Goal: Information Seeking & Learning: Learn about a topic

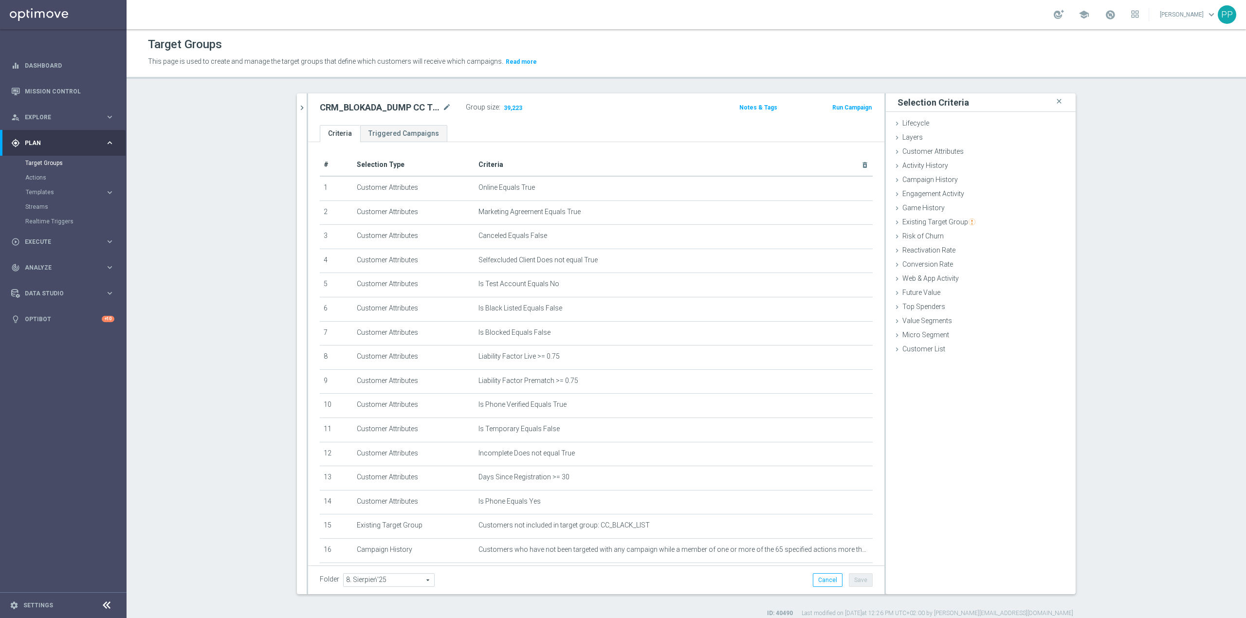
scroll to position [150, 0]
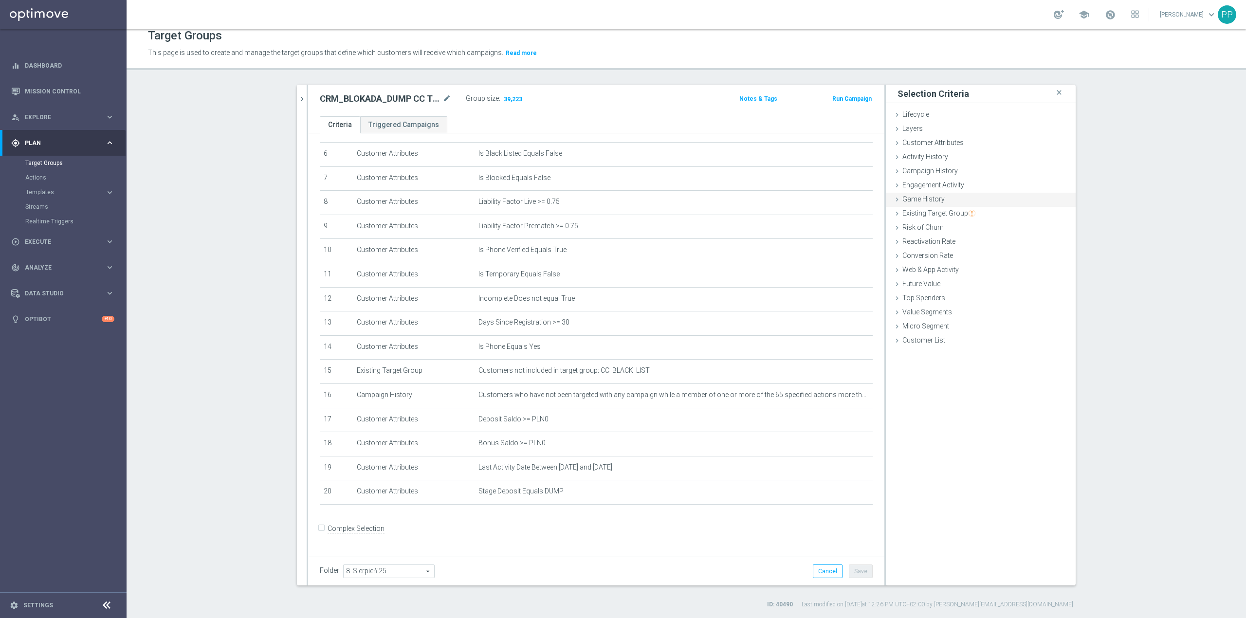
click at [950, 203] on div "Game History done selection updated" at bounding box center [981, 200] width 190 height 15
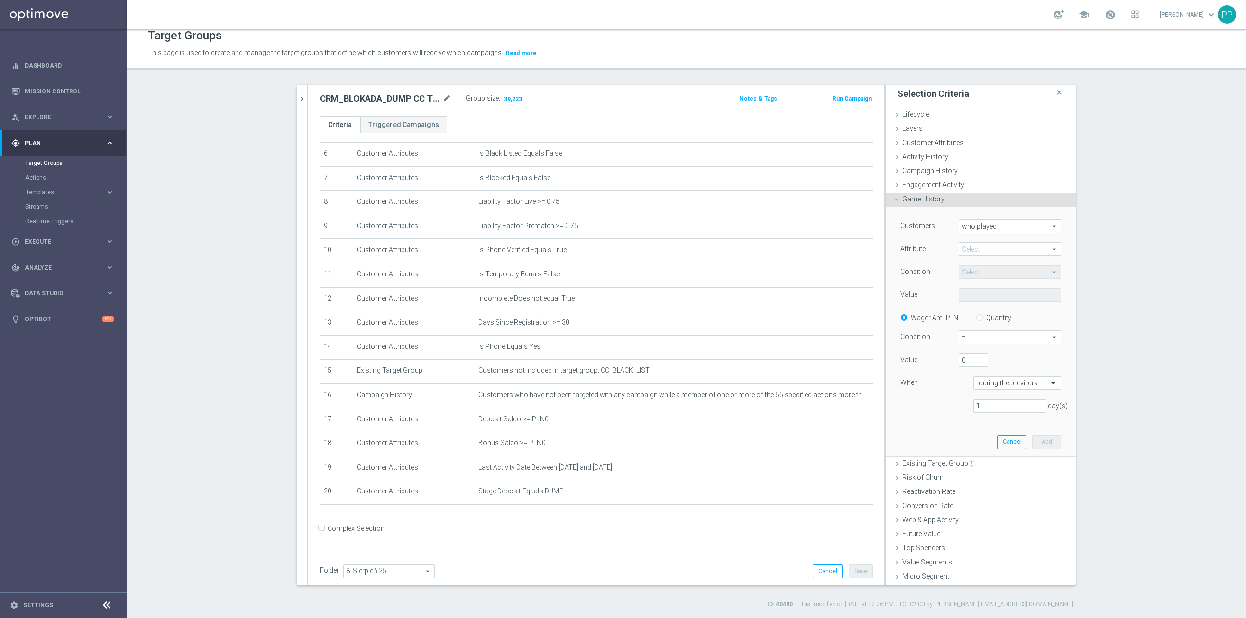
click at [972, 229] on span "who played" at bounding box center [1009, 226] width 101 height 13
click at [970, 213] on div "Customers who played who played arrow_drop_down search who played who did not p…" at bounding box center [980, 331] width 175 height 249
click at [959, 251] on span at bounding box center [1009, 249] width 101 height 13
click at [990, 328] on span "match" at bounding box center [1010, 327] width 92 height 8
type input "match"
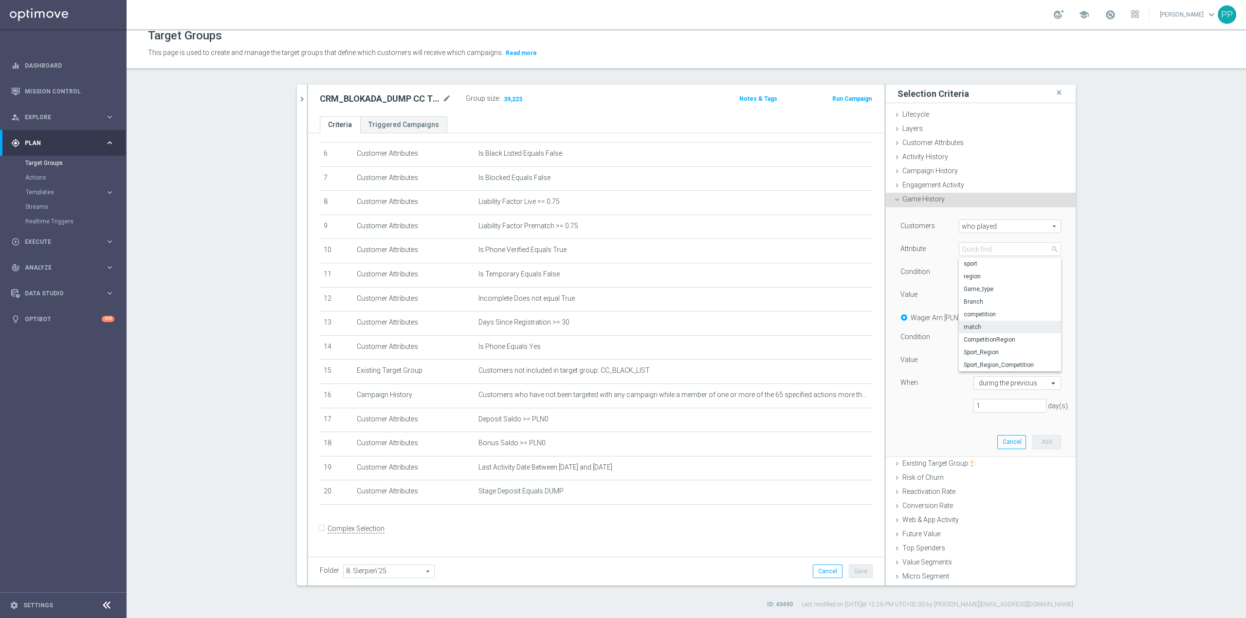
type input "Equals"
click at [978, 296] on span at bounding box center [1009, 295] width 101 height 13
click at [976, 292] on input "search" at bounding box center [1010, 295] width 102 height 14
type input "hiszp"
click at [936, 276] on div "Condition" at bounding box center [922, 273] width 58 height 16
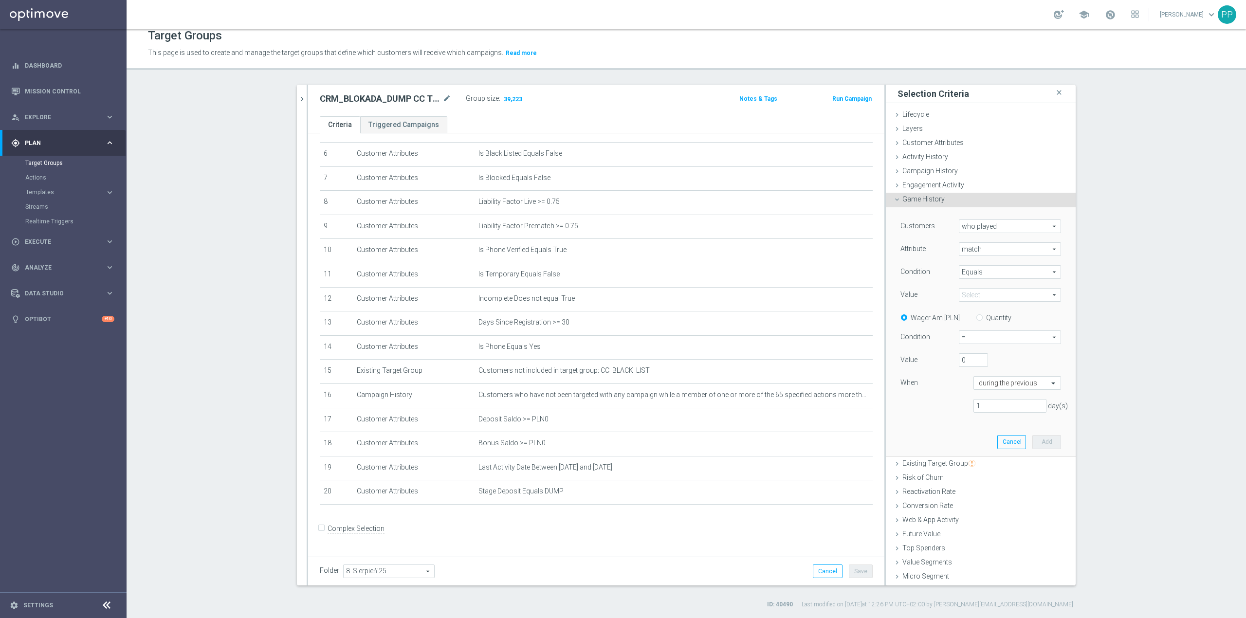
click at [964, 245] on span "match" at bounding box center [1009, 249] width 101 height 13
click at [974, 311] on span "competition" at bounding box center [1010, 315] width 92 height 8
click at [978, 291] on span at bounding box center [1009, 295] width 101 height 13
click at [932, 287] on div "Customers who played who played arrow_drop_down search Attribute competition co…" at bounding box center [980, 319] width 161 height 201
click at [962, 268] on span "Equals" at bounding box center [1009, 272] width 101 height 13
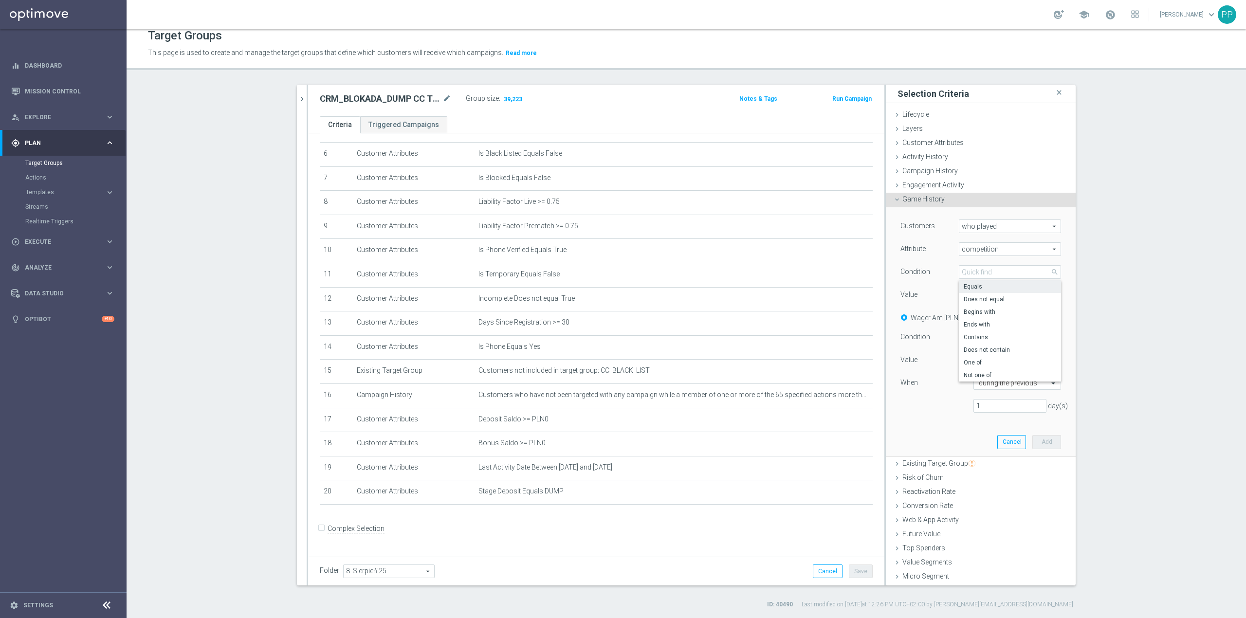
click at [968, 252] on span "competition" at bounding box center [1009, 249] width 101 height 13
click at [977, 352] on span "Sport_Region" at bounding box center [1010, 352] width 92 height 8
type input "Sport_Region"
click at [973, 293] on span at bounding box center [1009, 295] width 101 height 13
click at [973, 293] on input "search" at bounding box center [1010, 295] width 102 height 14
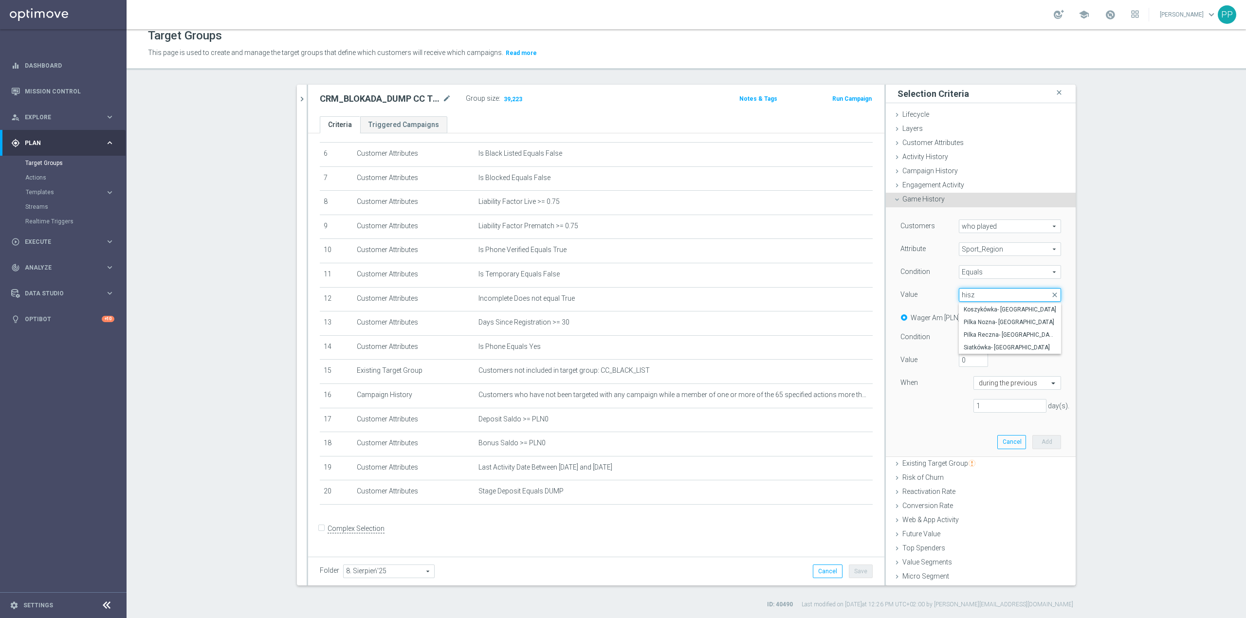
type input "hisz"
click at [935, 285] on div "Customers who played who played arrow_drop_down search Attribute Sport_Region S…" at bounding box center [980, 319] width 161 height 201
click at [964, 271] on span "Equals" at bounding box center [1009, 272] width 101 height 13
click at [964, 271] on input "search" at bounding box center [1010, 272] width 102 height 14
click at [929, 272] on div "Condition" at bounding box center [922, 273] width 58 height 16
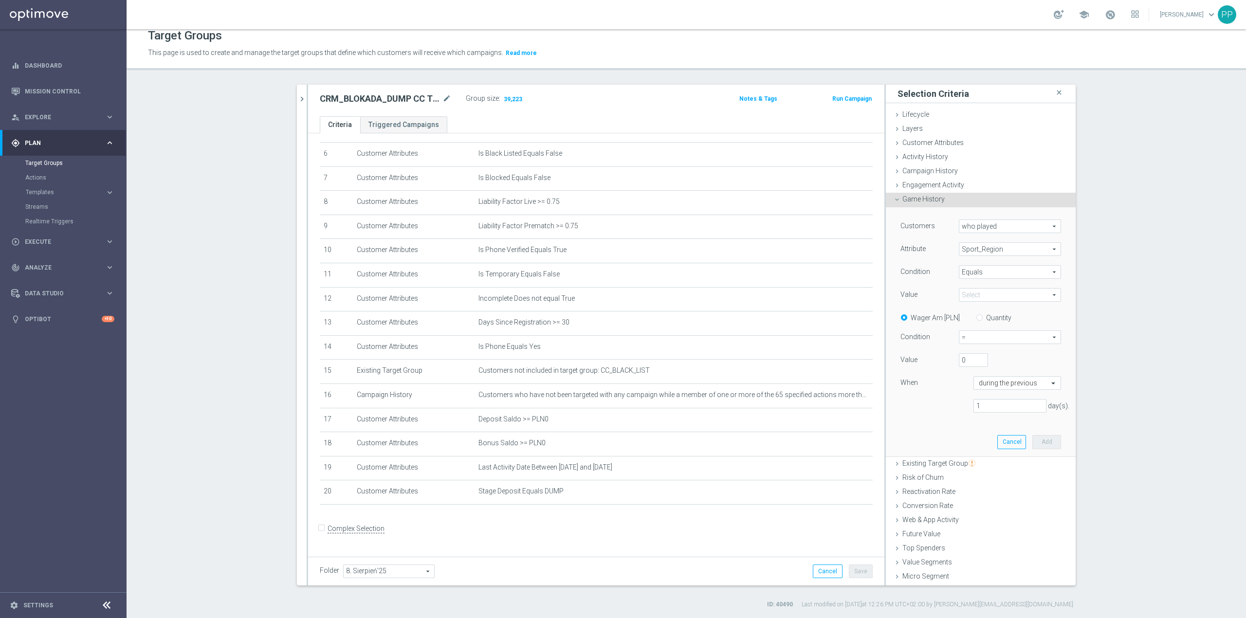
click at [974, 250] on span "Sport_Region" at bounding box center [1009, 249] width 101 height 13
click at [974, 365] on span "Sport_Region_Competition" at bounding box center [1010, 365] width 92 height 8
type input "Sport_Region_Competition"
drag, startPoint x: 952, startPoint y: 292, endPoint x: 970, endPoint y: 291, distance: 18.6
click at [959, 292] on span at bounding box center [1009, 295] width 101 height 13
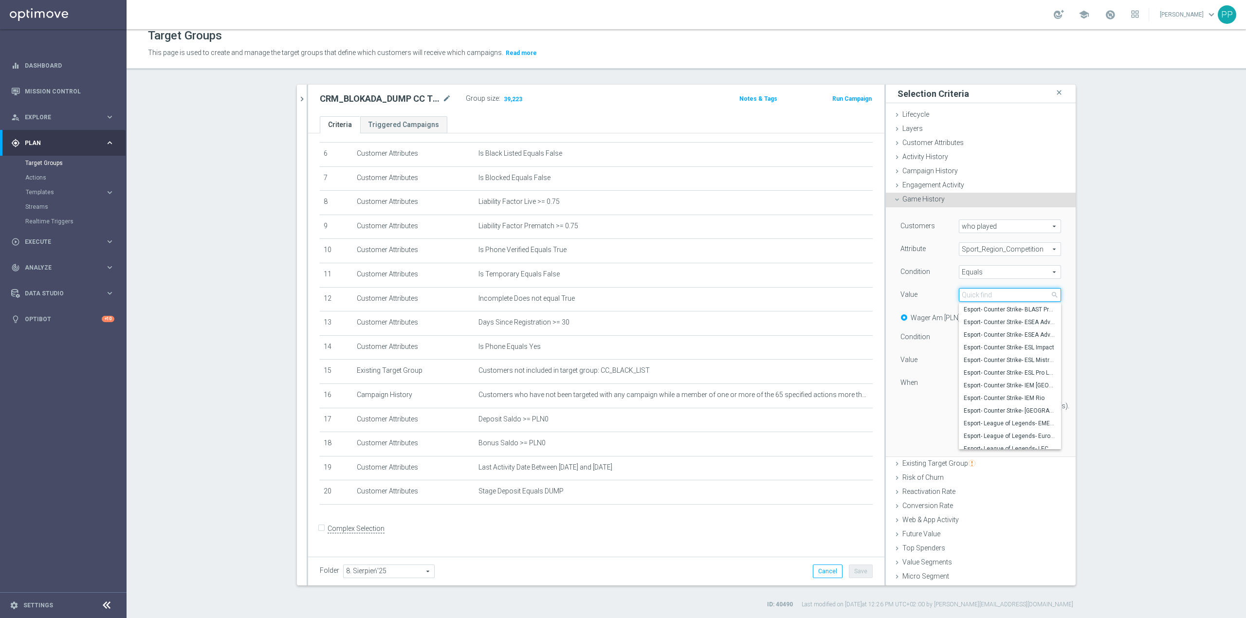
click at [970, 291] on input "search" at bounding box center [1010, 295] width 102 height 14
type input "hisz"
click at [1014, 331] on span "Pilka Nozna- Hiszpania- 1 liga" at bounding box center [1010, 335] width 92 height 8
type input "Pilka Nozna- Hiszpania- 1 liga"
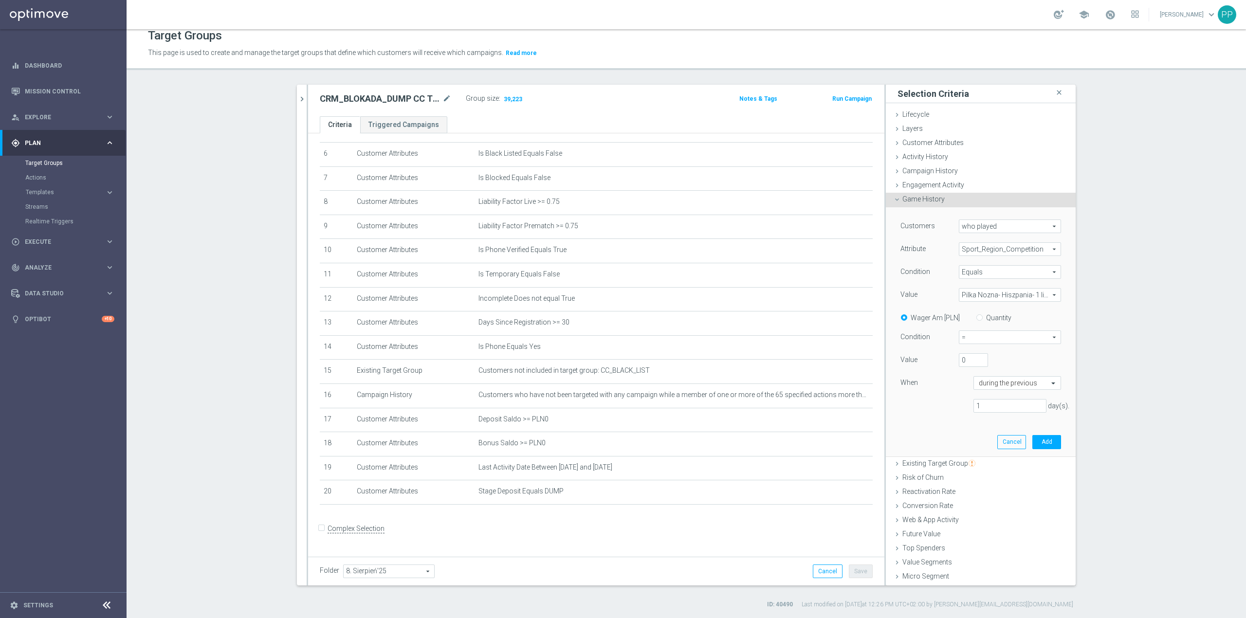
click at [986, 318] on label "Quantity" at bounding box center [998, 317] width 25 height 9
click at [981, 318] on input "Quantity" at bounding box center [981, 316] width 6 height 6
radio input "true"
click at [959, 330] on div "= = arrow_drop_down search" at bounding box center [1010, 337] width 102 height 14
click at [968, 388] on span ">=" at bounding box center [1009, 389] width 91 height 8
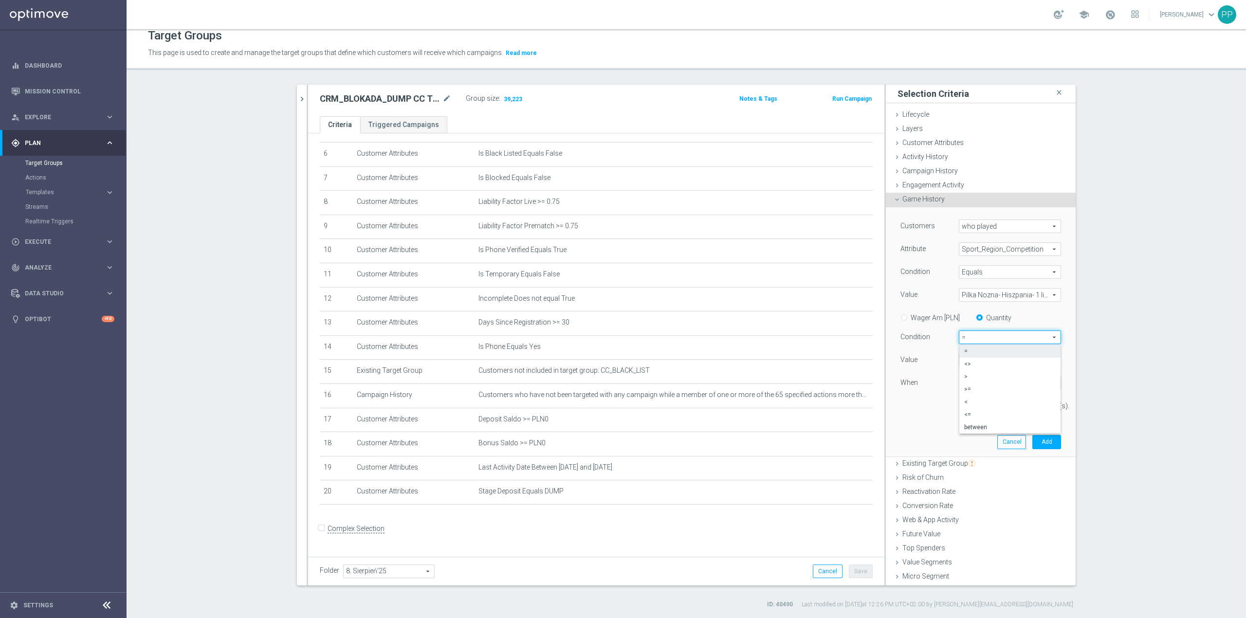
type input ">="
click at [959, 354] on input "0" at bounding box center [973, 360] width 29 height 14
click at [959, 359] on input "0" at bounding box center [973, 360] width 29 height 14
type input "1"
drag, startPoint x: 977, startPoint y: 405, endPoint x: 962, endPoint y: 403, distance: 15.2
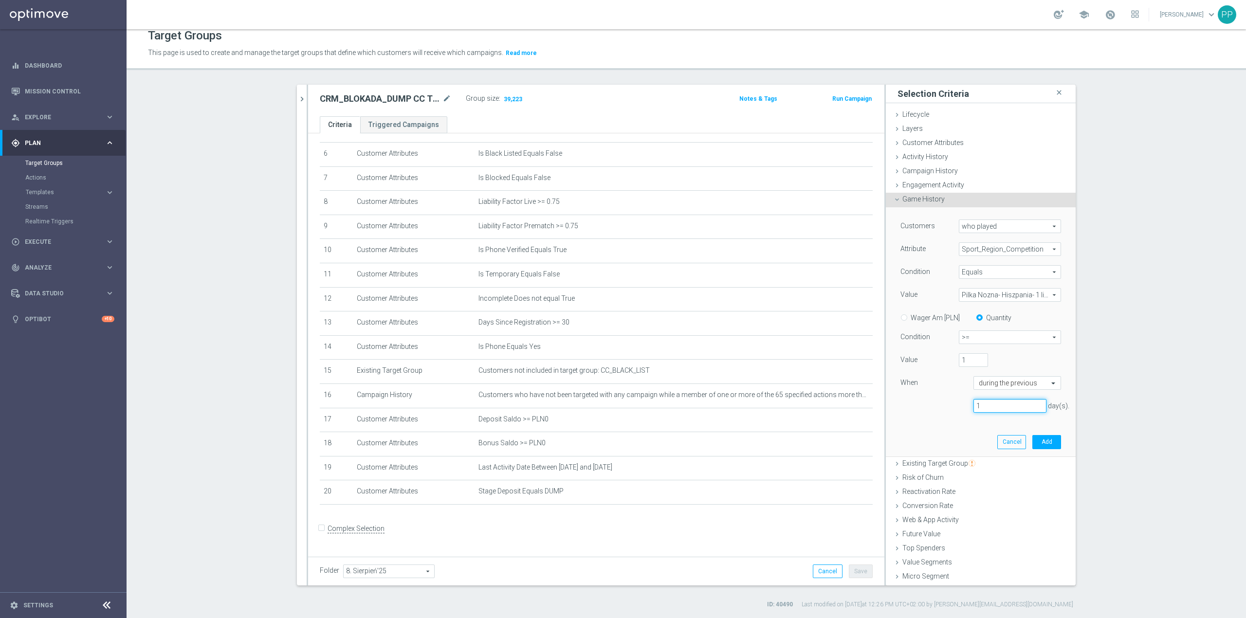
click at [966, 403] on div "1 day(s)." at bounding box center [1010, 406] width 88 height 14
type input "180"
click at [1042, 443] on button "Add" at bounding box center [1046, 442] width 29 height 14
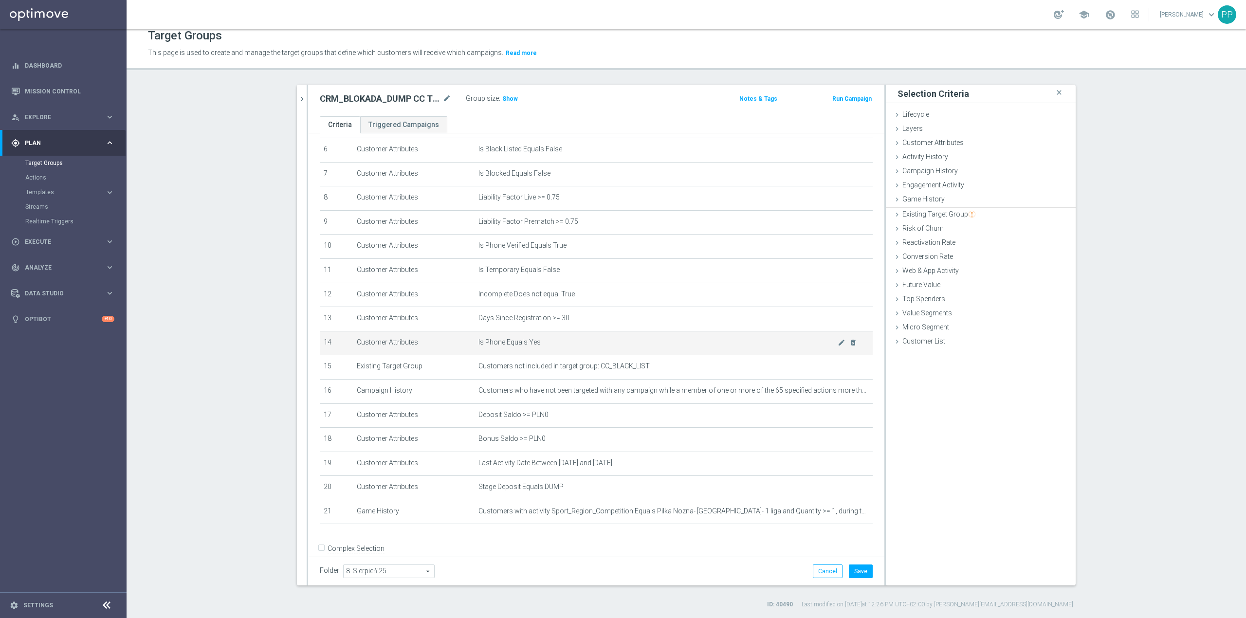
scroll to position [176, 0]
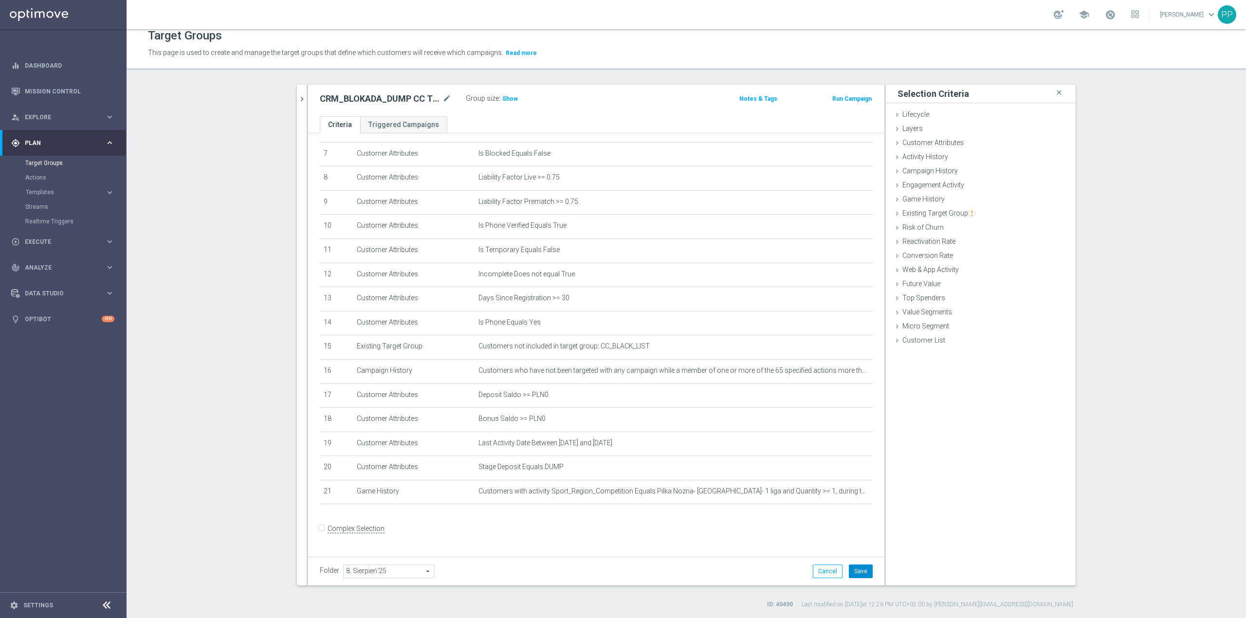
click at [855, 565] on button "Save" at bounding box center [861, 572] width 24 height 14
click at [503, 97] on span "Show" at bounding box center [510, 98] width 16 height 7
click at [838, 495] on icon "mode_edit" at bounding box center [842, 492] width 8 height 8
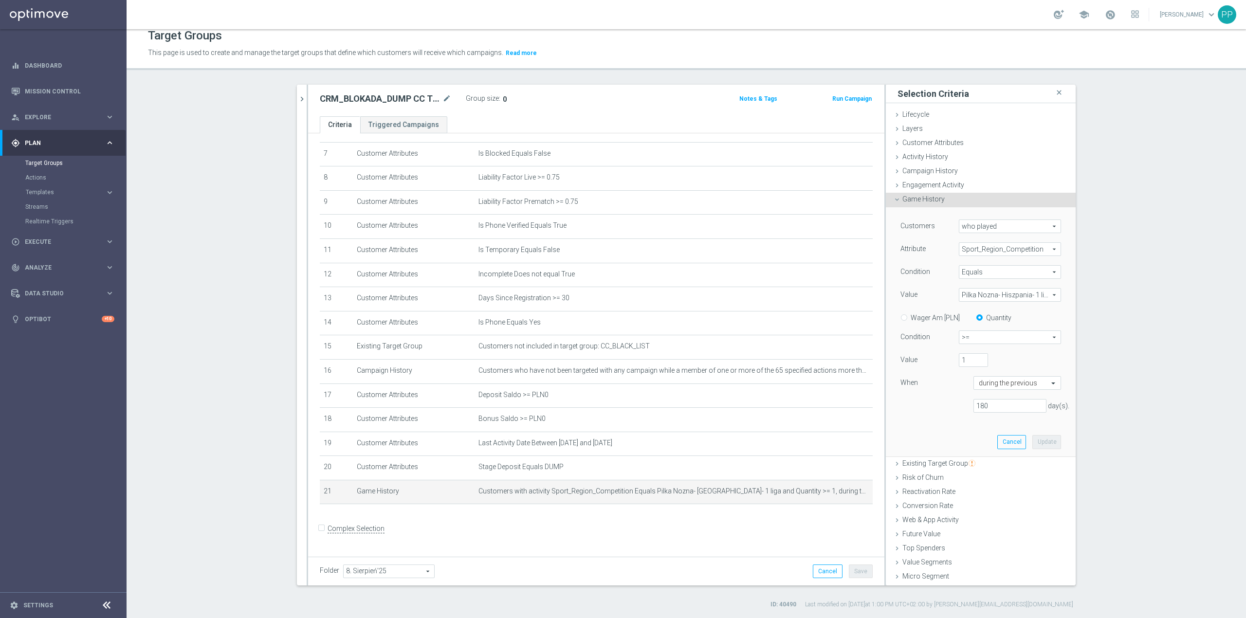
click at [974, 227] on span "who played" at bounding box center [1009, 226] width 101 height 13
click at [972, 253] on span "Sport_Region_Competition" at bounding box center [1009, 249] width 101 height 13
click at [972, 267] on span "sport" at bounding box center [1010, 264] width 92 height 8
type input "sport"
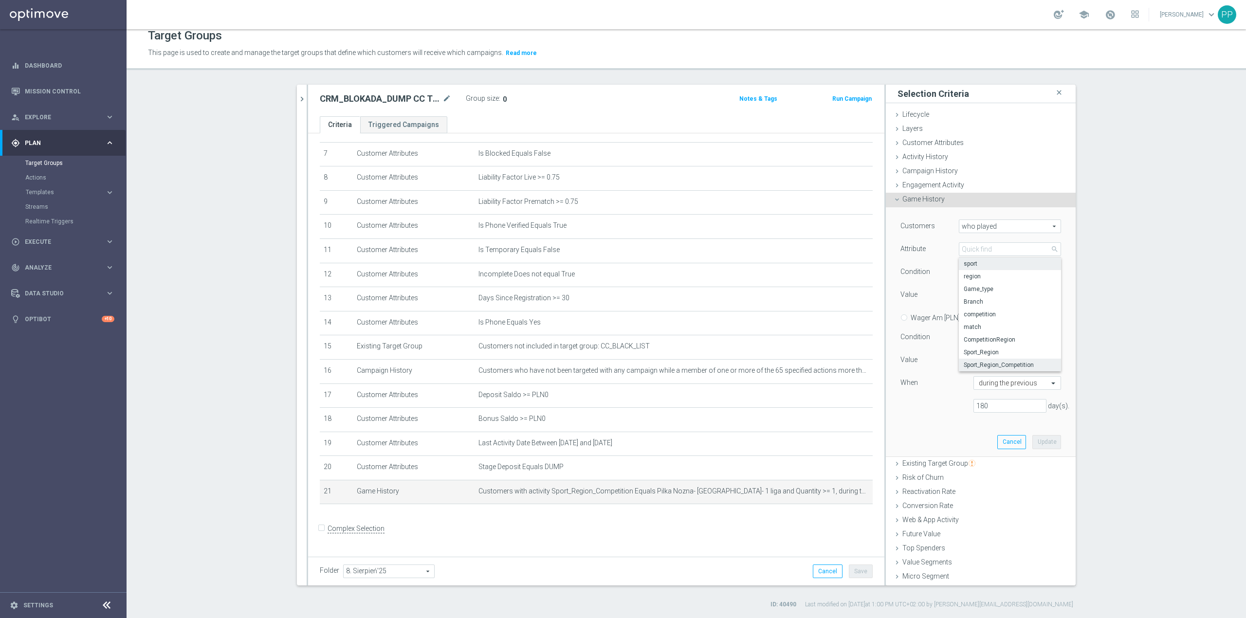
type input "Select"
click at [970, 274] on span "Equals" at bounding box center [1009, 272] width 101 height 13
click at [988, 290] on span "Equals" at bounding box center [1010, 287] width 92 height 8
click at [979, 296] on span "Pilka Nozna- Hiszpania- 1 liga" at bounding box center [1009, 295] width 101 height 13
click at [978, 298] on input "search" at bounding box center [1010, 295] width 102 height 14
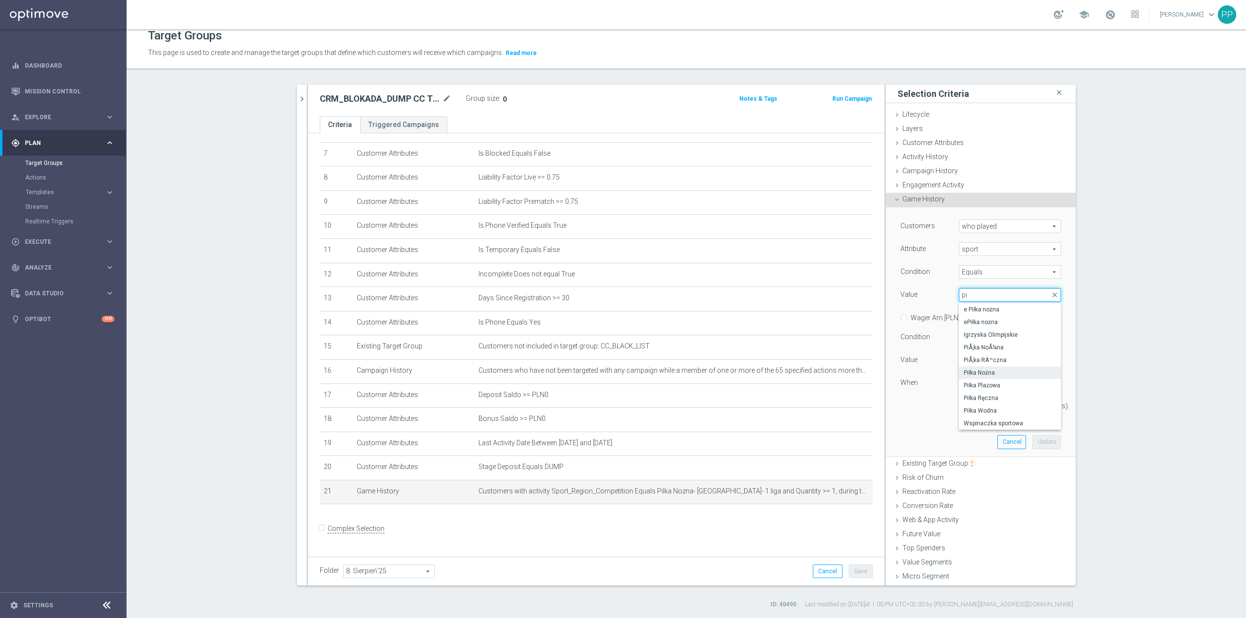
type input "pi"
click at [989, 379] on label "Piłka Nożna" at bounding box center [1010, 372] width 102 height 13
type input "Piłka Nożna"
click at [986, 386] on input "text" at bounding box center [1007, 383] width 57 height 9
click at [941, 409] on div "180 day(s)." at bounding box center [980, 406] width 175 height 14
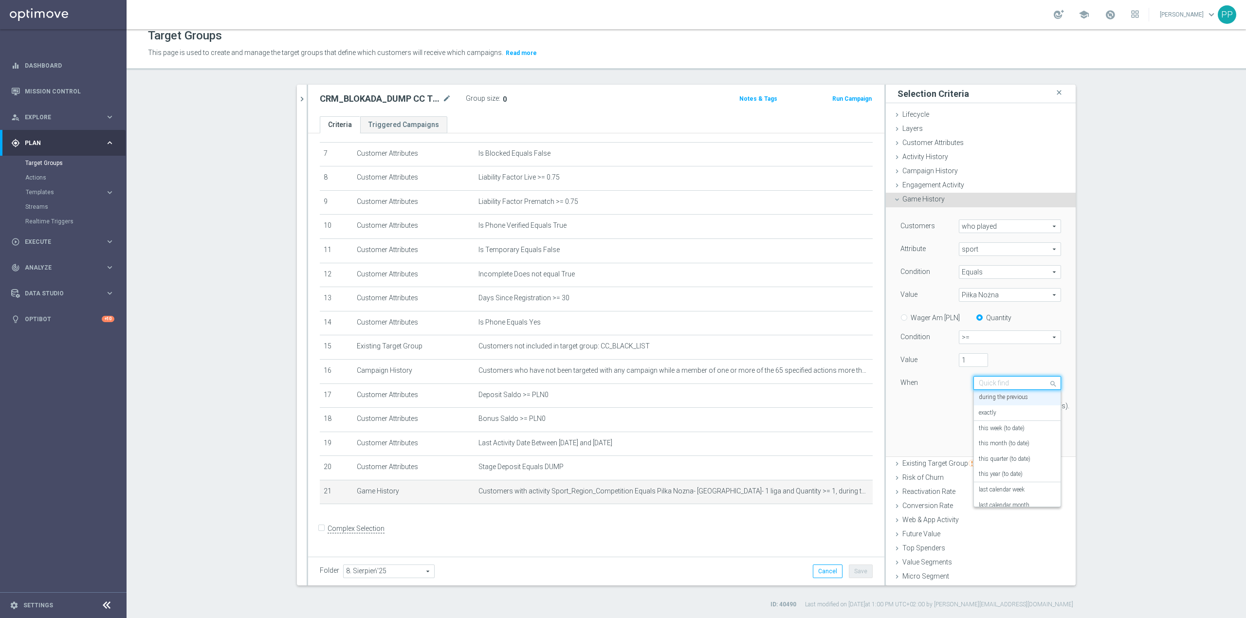
click at [995, 384] on input "text" at bounding box center [1007, 383] width 57 height 9
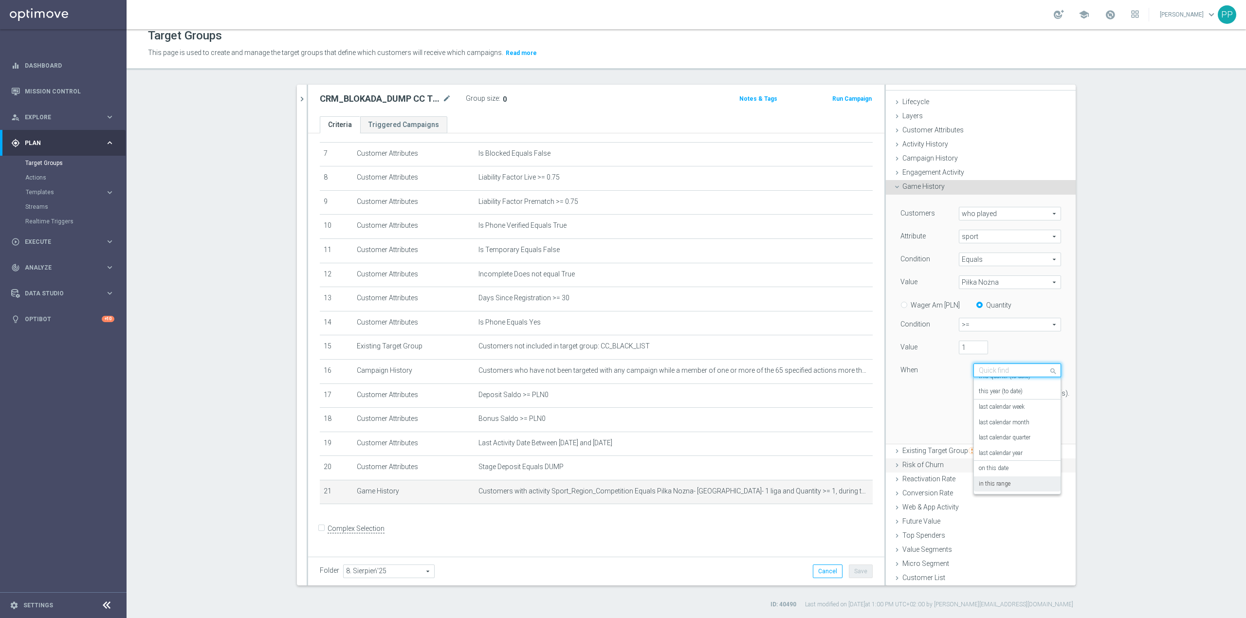
click at [1003, 480] on div "in this range" at bounding box center [1017, 484] width 77 height 16
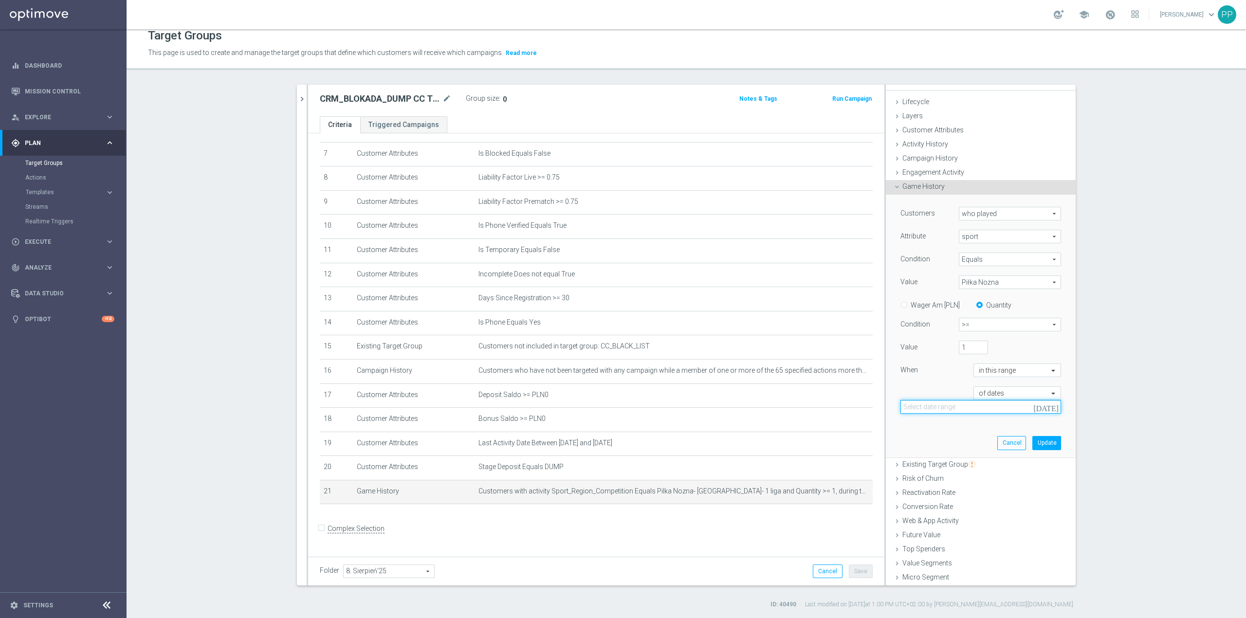
click at [953, 405] on input at bounding box center [980, 407] width 161 height 14
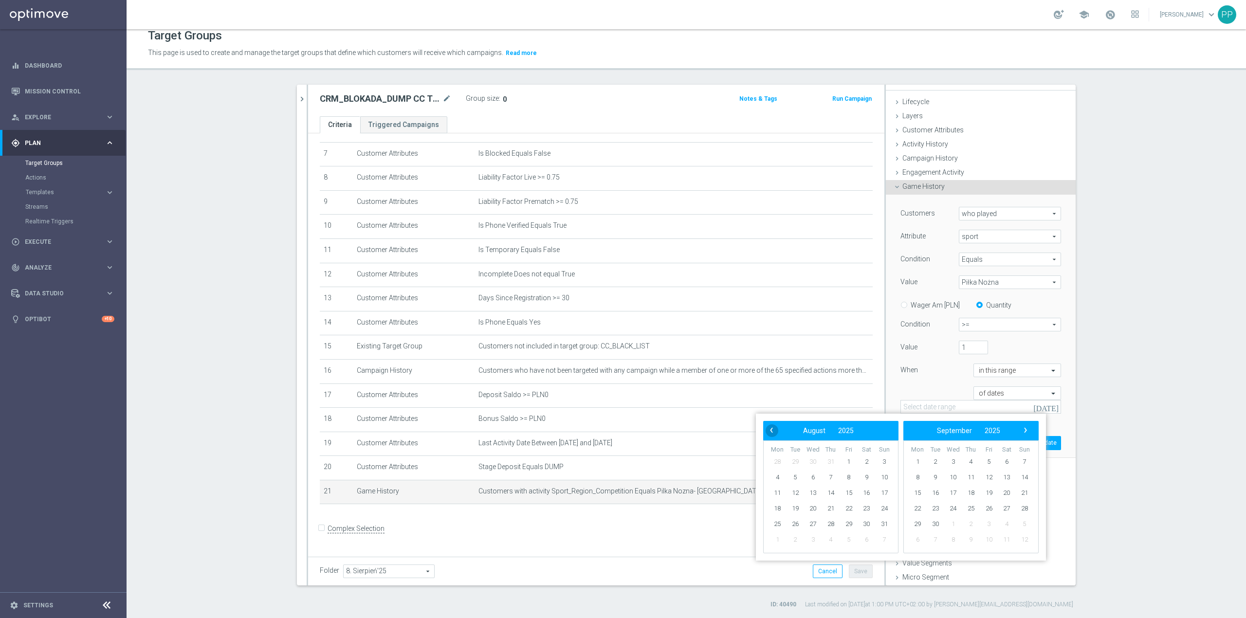
click at [775, 427] on span "‹" at bounding box center [771, 430] width 13 height 13
click at [799, 462] on span "1" at bounding box center [795, 462] width 16 height 16
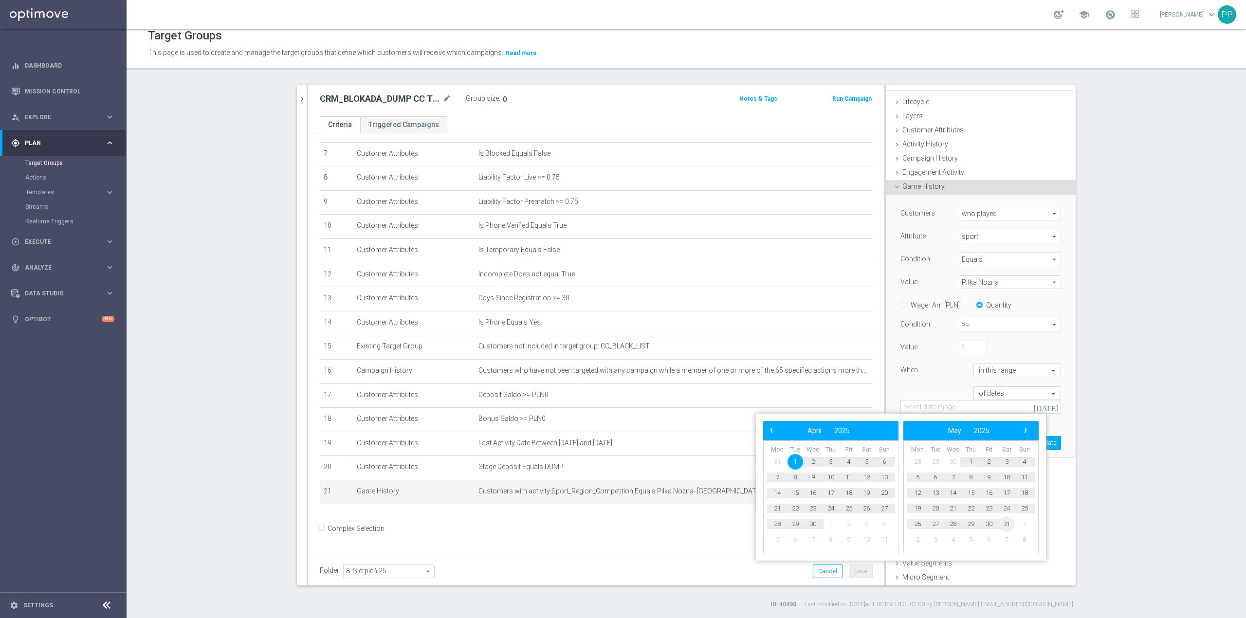
click at [1003, 522] on span "31" at bounding box center [1007, 524] width 16 height 16
type input "[DATE] - [DATE]"
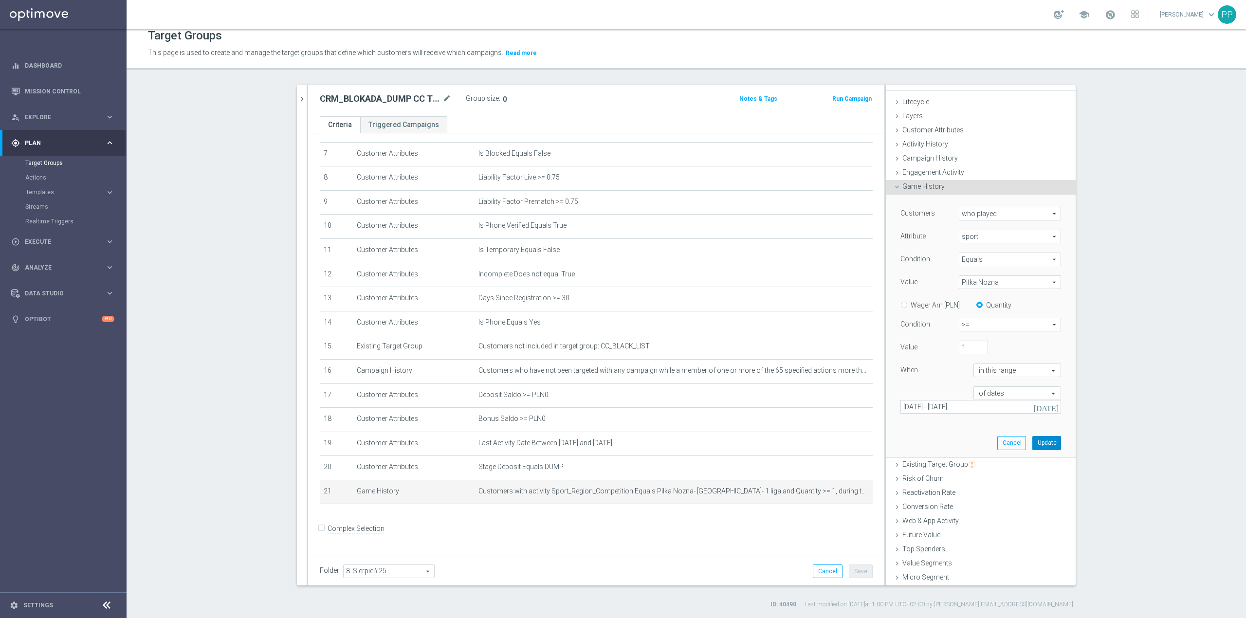
click at [1032, 439] on button "Update" at bounding box center [1046, 443] width 29 height 14
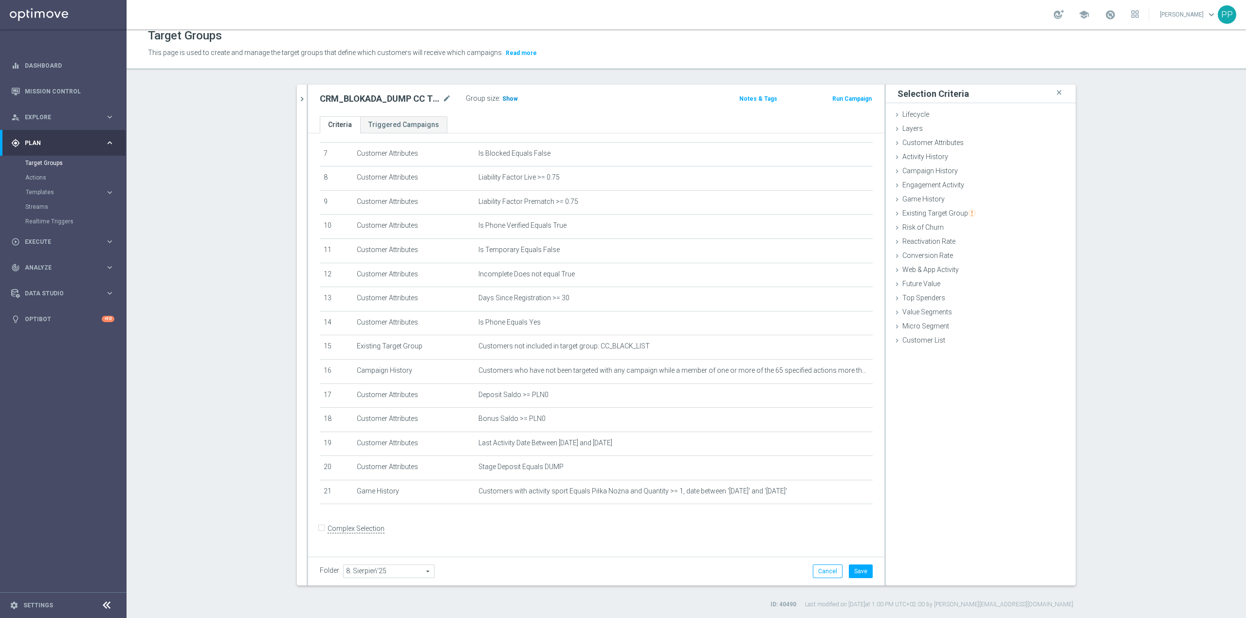
click at [507, 98] on span "Show" at bounding box center [510, 98] width 16 height 7
click at [838, 495] on icon "mode_edit" at bounding box center [842, 492] width 8 height 8
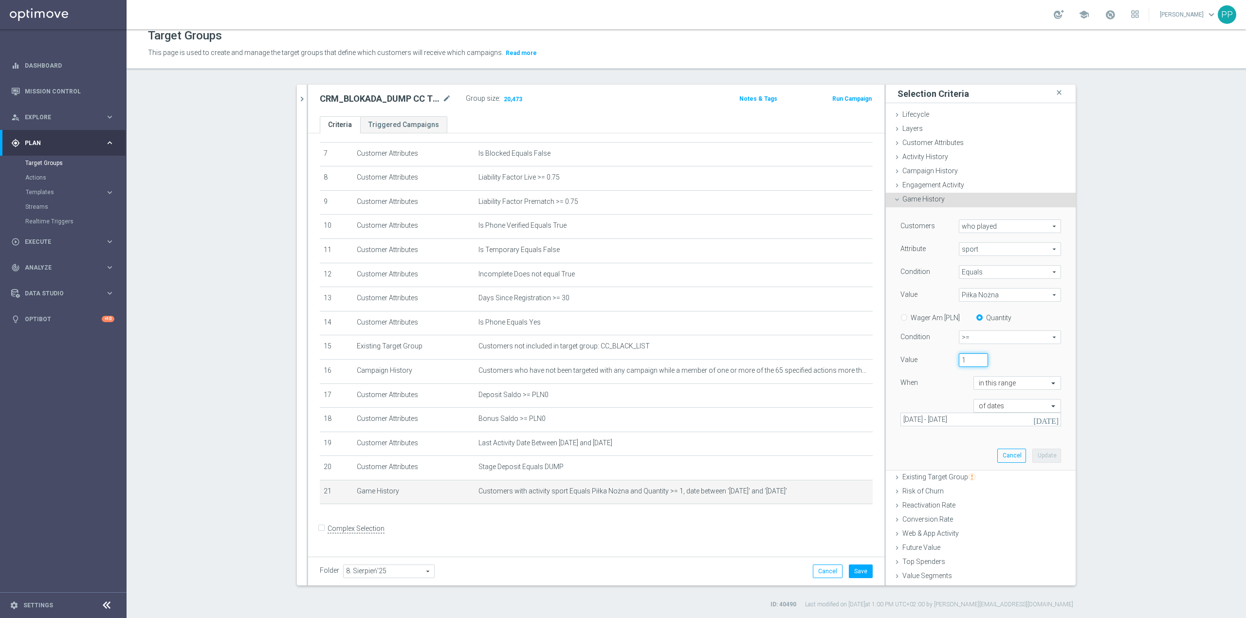
drag, startPoint x: 961, startPoint y: 359, endPoint x: 954, endPoint y: 357, distance: 6.6
click at [959, 357] on input "1" at bounding box center [973, 360] width 29 height 14
drag, startPoint x: 965, startPoint y: 358, endPoint x: 947, endPoint y: 361, distance: 18.2
click at [951, 361] on div "0" at bounding box center [973, 360] width 44 height 14
type input "20"
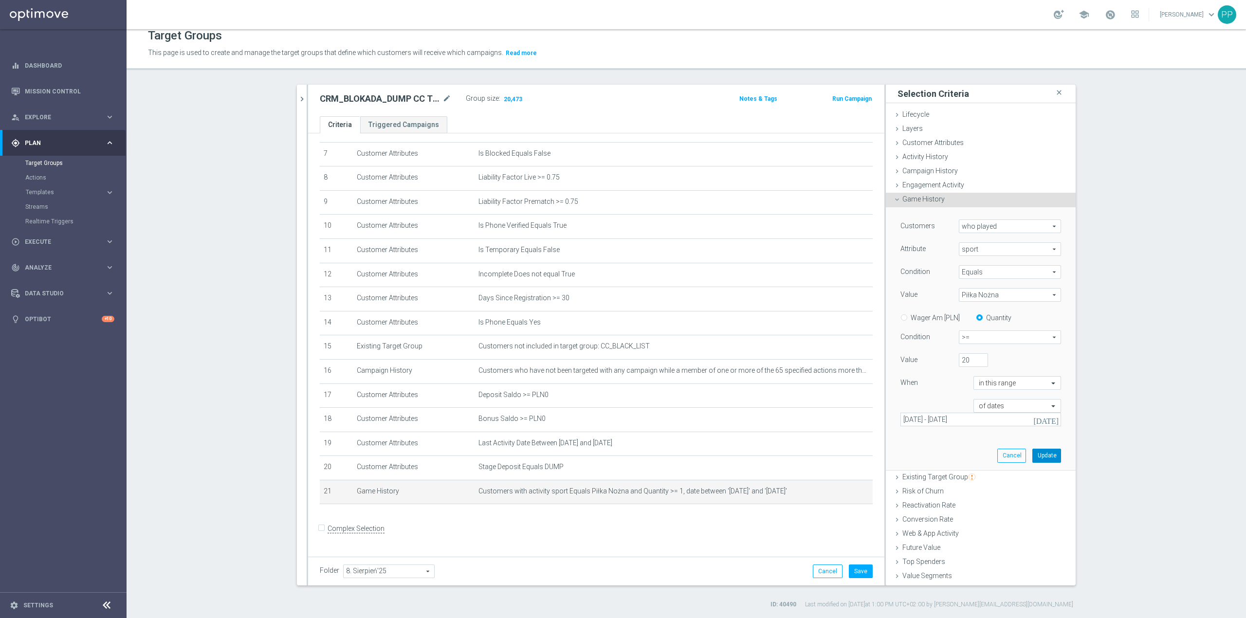
click at [1032, 456] on button "Update" at bounding box center [1046, 456] width 29 height 14
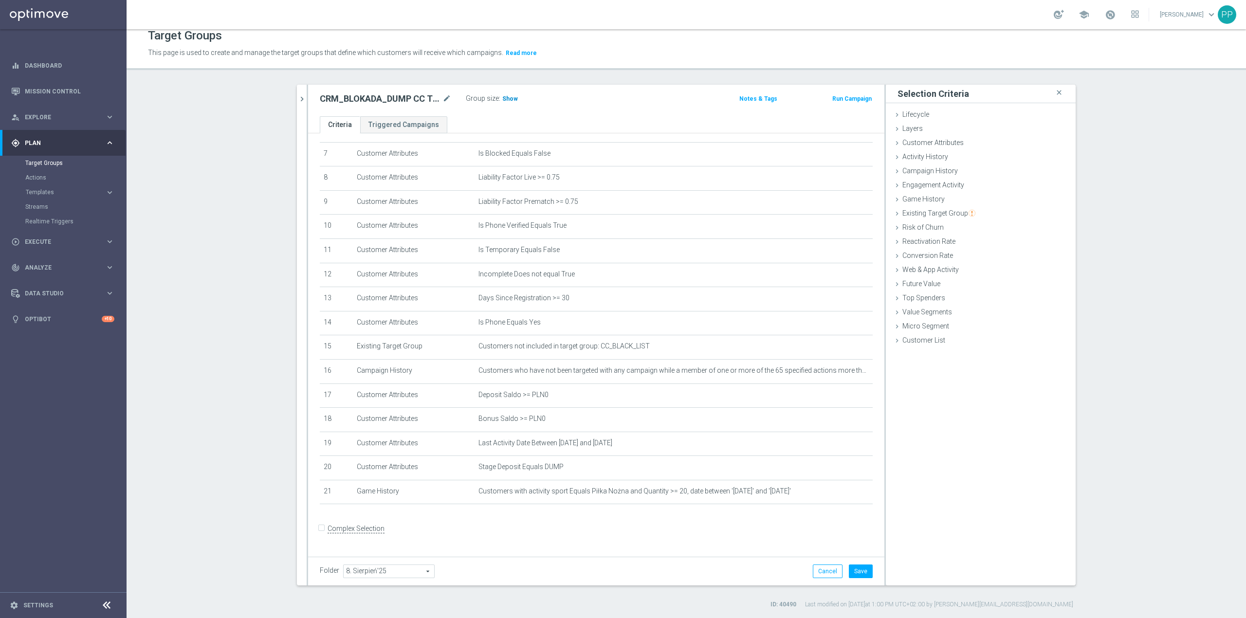
click at [511, 97] on h3 "Show" at bounding box center [510, 98] width 18 height 11
click at [838, 495] on icon "mode_edit" at bounding box center [842, 492] width 8 height 8
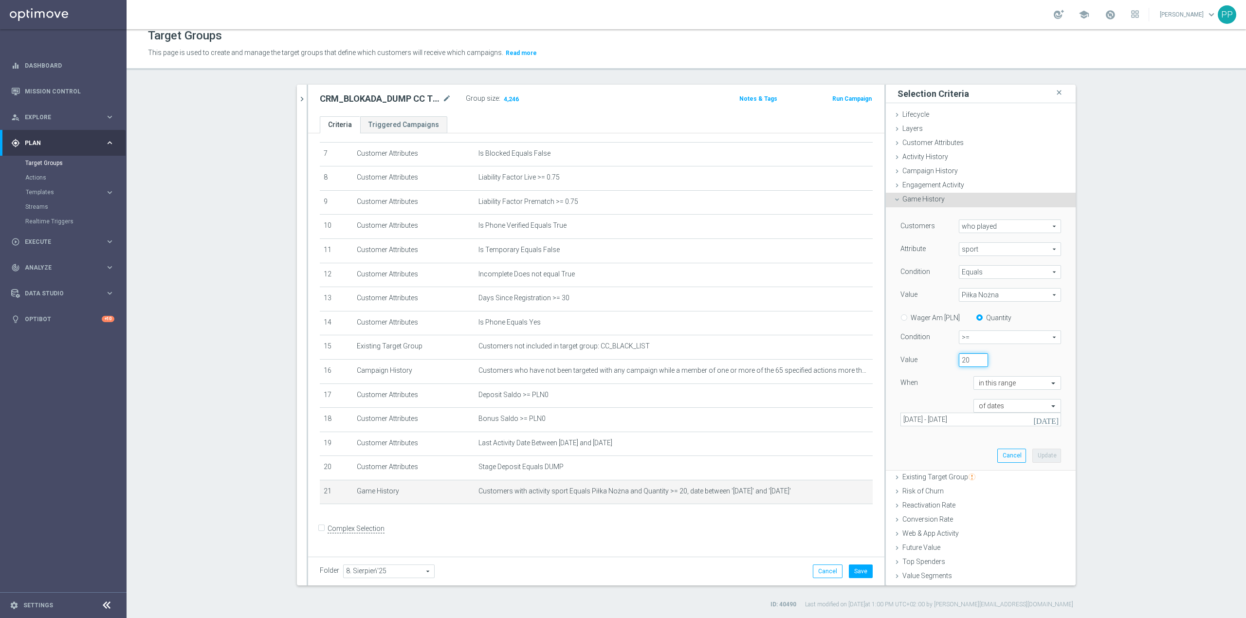
drag, startPoint x: 960, startPoint y: 360, endPoint x: 950, endPoint y: 355, distance: 10.4
click at [959, 356] on input "20" at bounding box center [973, 360] width 29 height 14
type input "30"
click at [1032, 457] on button "Update" at bounding box center [1046, 456] width 29 height 14
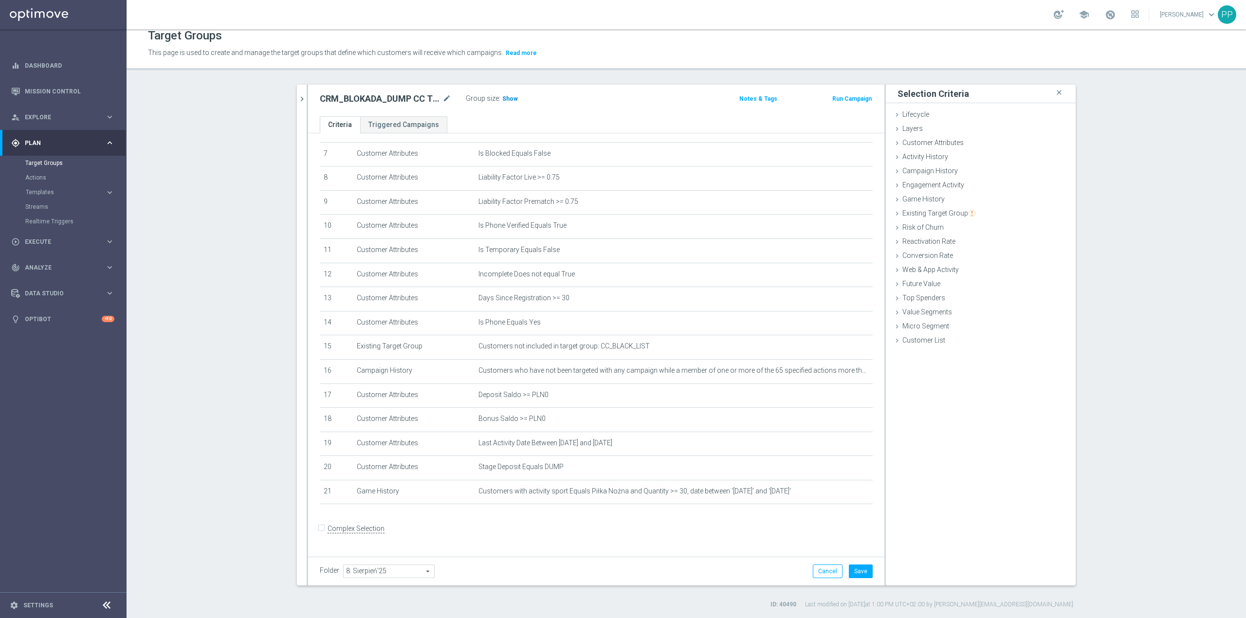
click at [502, 98] on span "Show" at bounding box center [510, 98] width 16 height 7
click at [857, 571] on button "Save" at bounding box center [861, 572] width 24 height 14
click at [444, 103] on icon "mode_edit" at bounding box center [446, 99] width 9 height 12
click at [449, 84] on div "Target Groups This page is used to create and manage the target groups that def…" at bounding box center [686, 323] width 1119 height 589
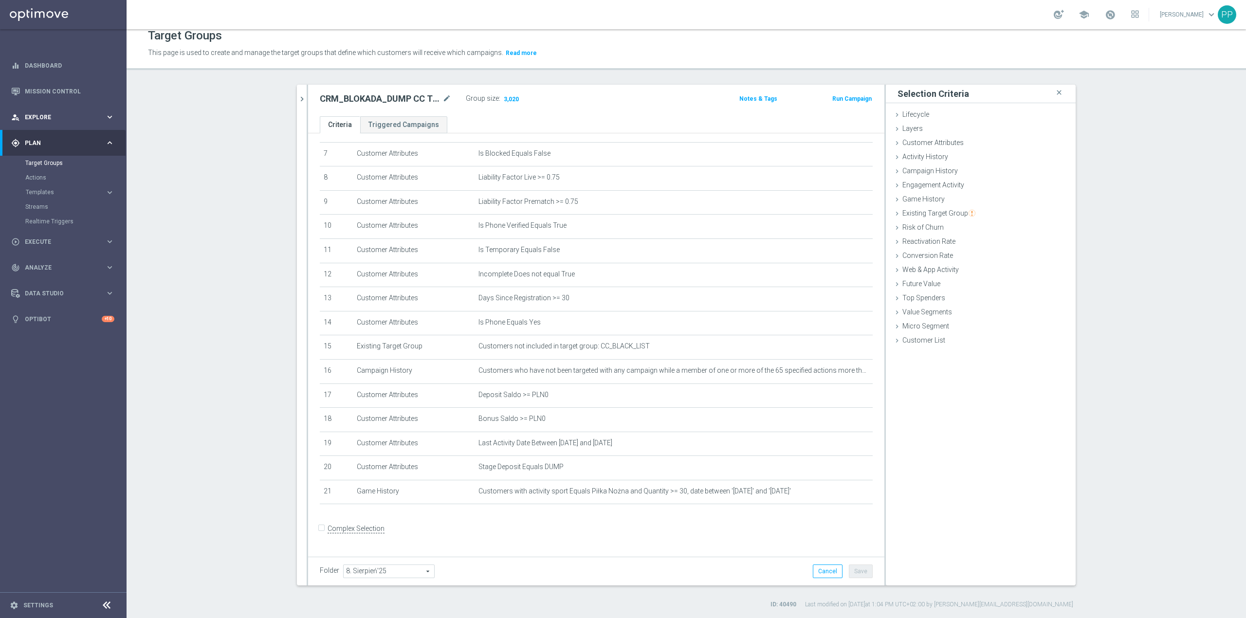
click at [78, 117] on span "Explore" at bounding box center [65, 117] width 80 height 6
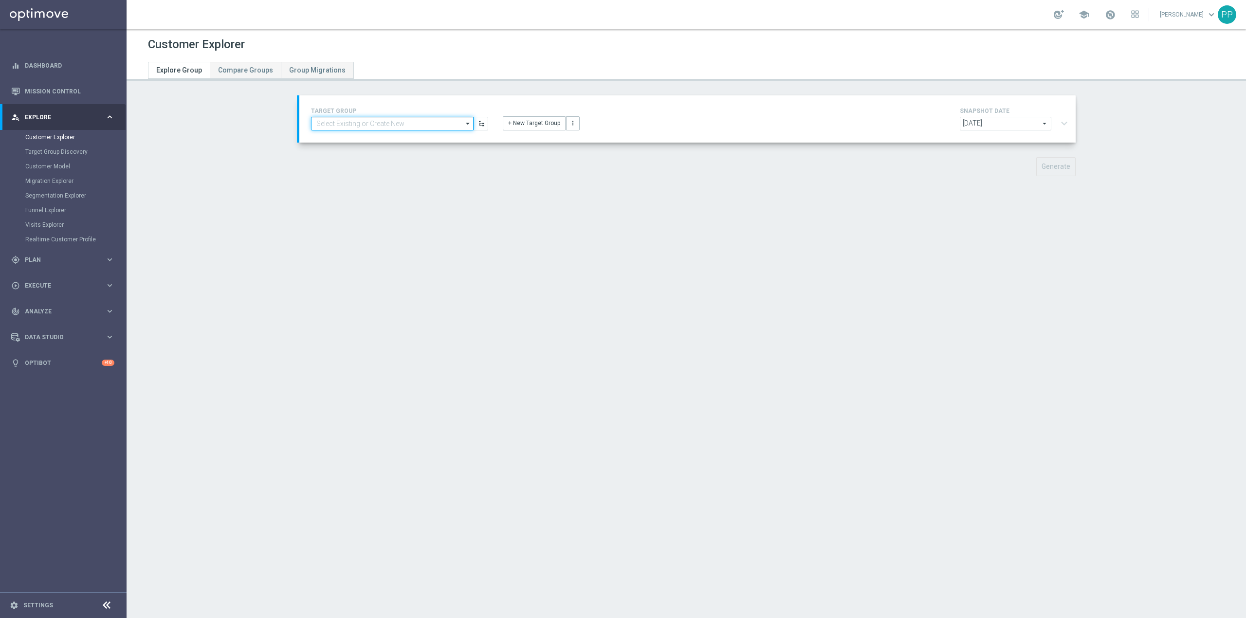
click at [390, 123] on input at bounding box center [392, 124] width 163 height 14
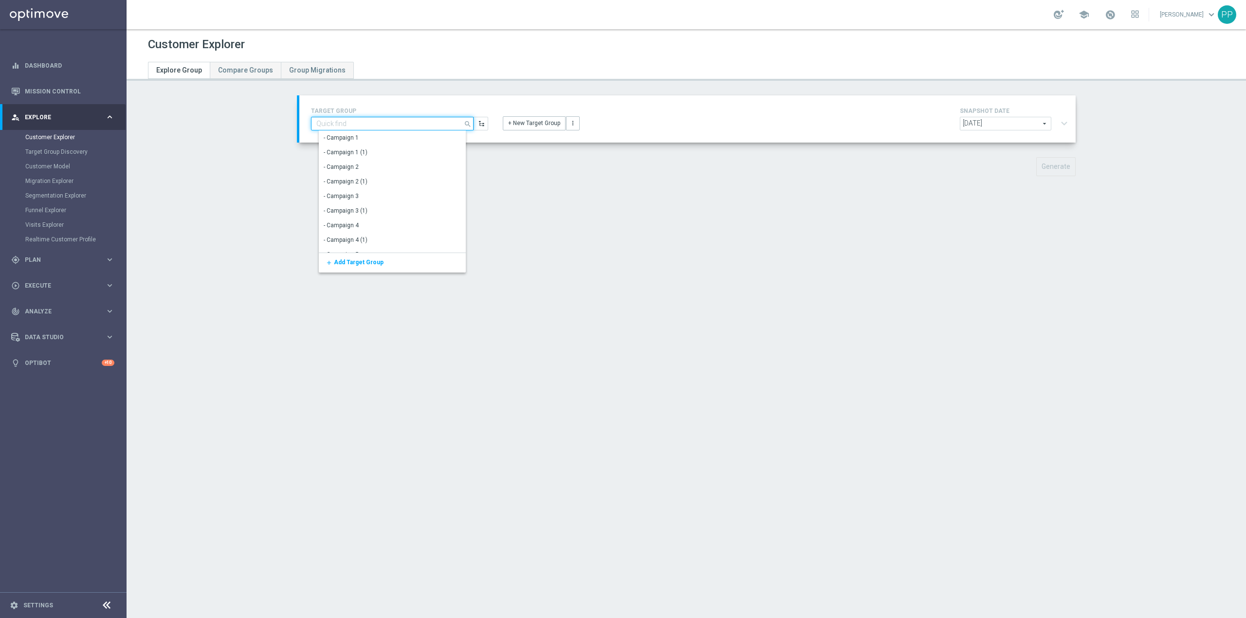
paste input "CRM_BLOKADA_DUMP CC TOP 100% do 500 PLN_140825"
type input "CRM_BLOKADA_DUMP CC TOP 100% do 500 PLN_140825"
click at [384, 142] on div "CRM_BLOKADA_DUMP CC TOP 100% do 500 PLN_140825" at bounding box center [400, 138] width 163 height 14
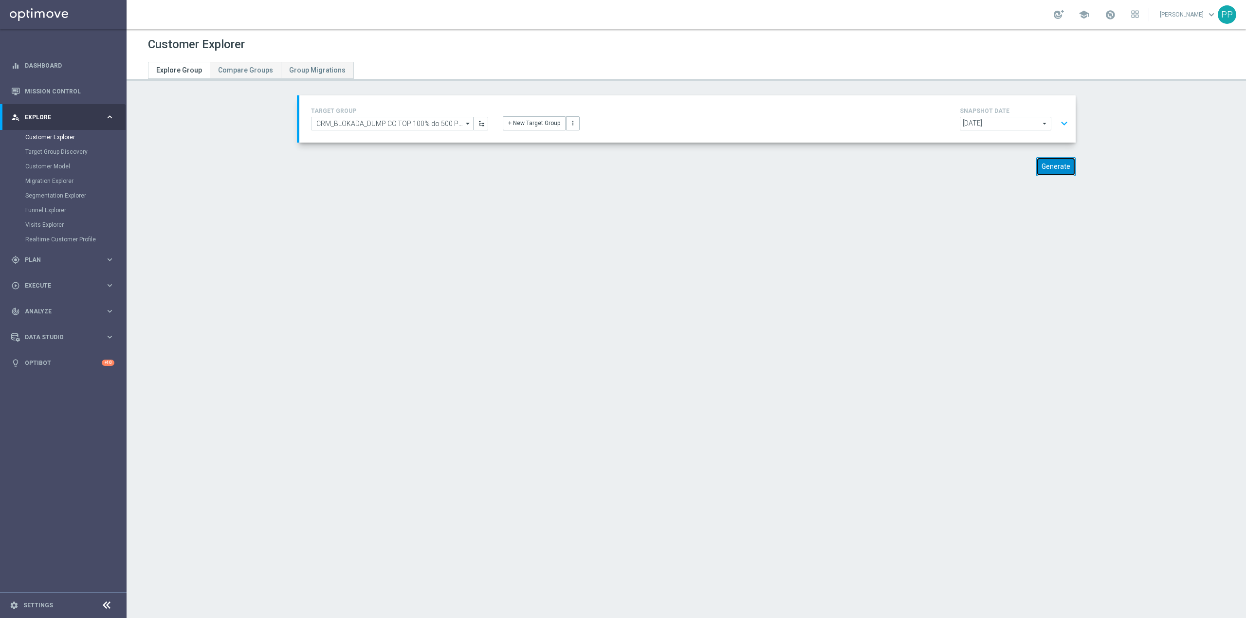
click at [1044, 170] on button "Generate" at bounding box center [1055, 166] width 39 height 19
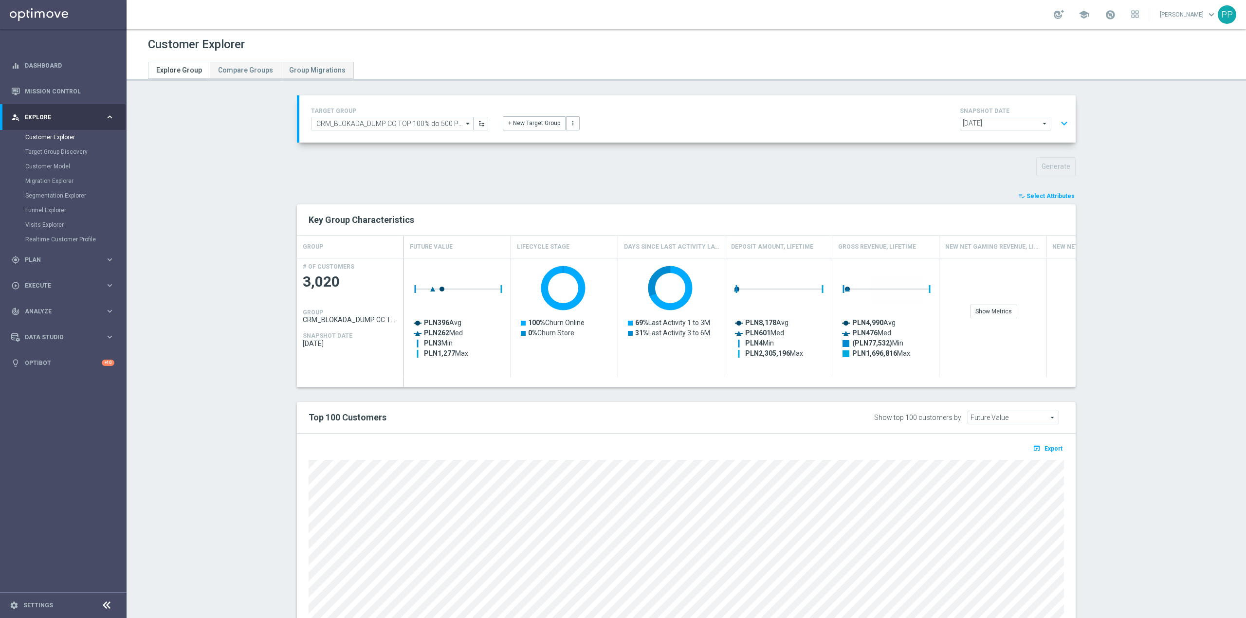
click at [1050, 198] on span "Select Attributes" at bounding box center [1050, 196] width 48 height 7
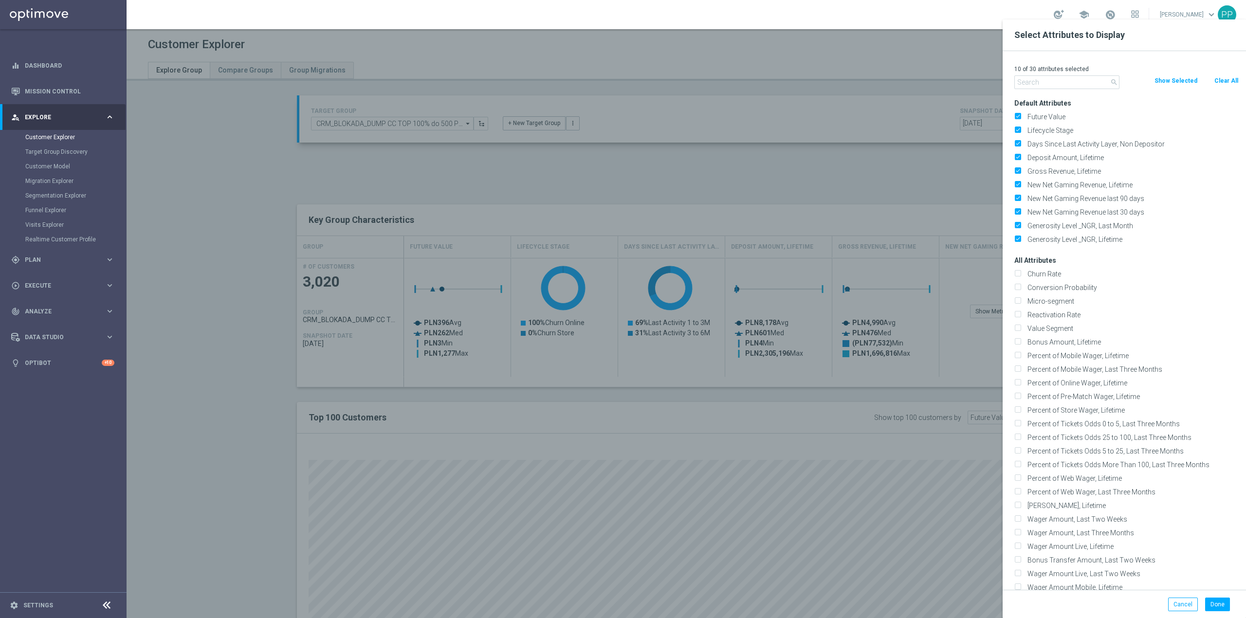
click at [1217, 82] on button "Clear All" at bounding box center [1226, 80] width 26 height 11
checkbox input "false"
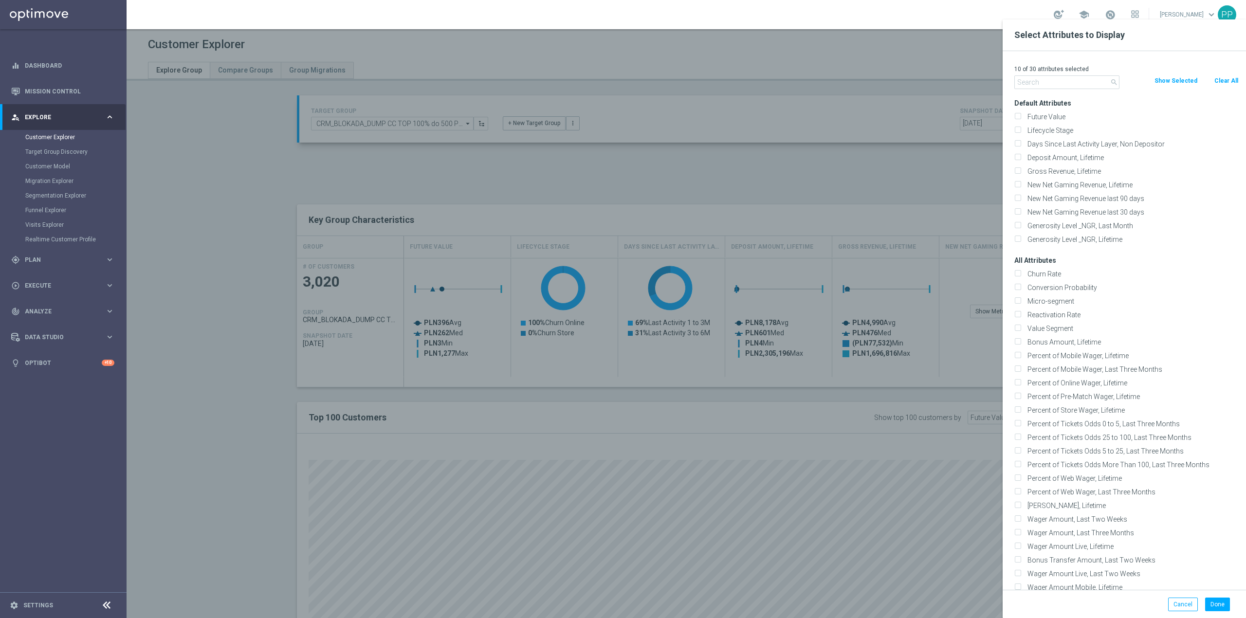
checkbox input "false"
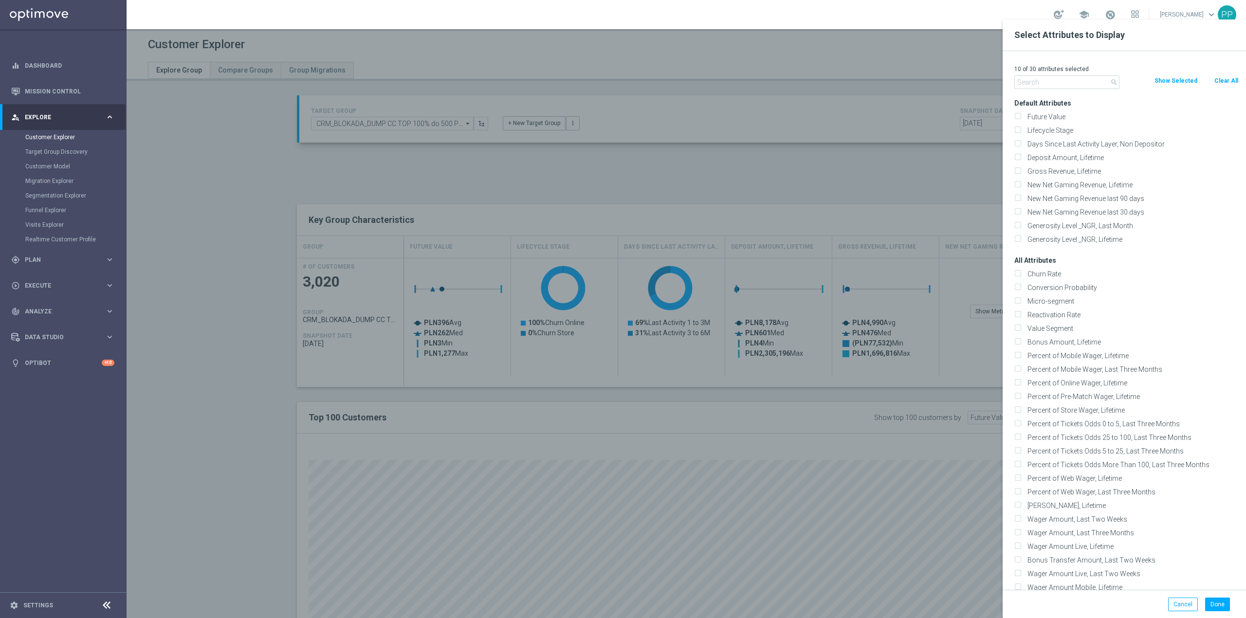
checkbox input "false"
click at [1093, 80] on input "text" at bounding box center [1066, 82] width 105 height 14
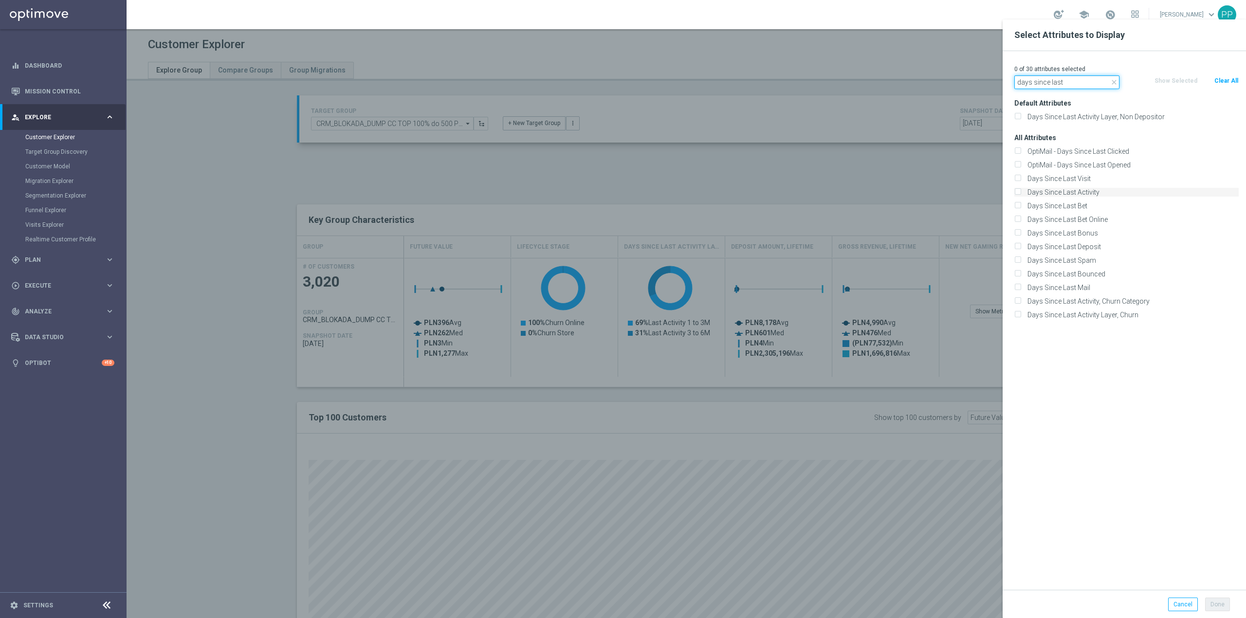
type input "days since last"
click at [1091, 194] on label "Days Since Last Activity" at bounding box center [1131, 192] width 215 height 9
click at [1021, 194] on input "Days Since Last Activity" at bounding box center [1017, 193] width 6 height 6
checkbox input "true"
click at [1066, 86] on input "days since last" at bounding box center [1066, 82] width 105 height 14
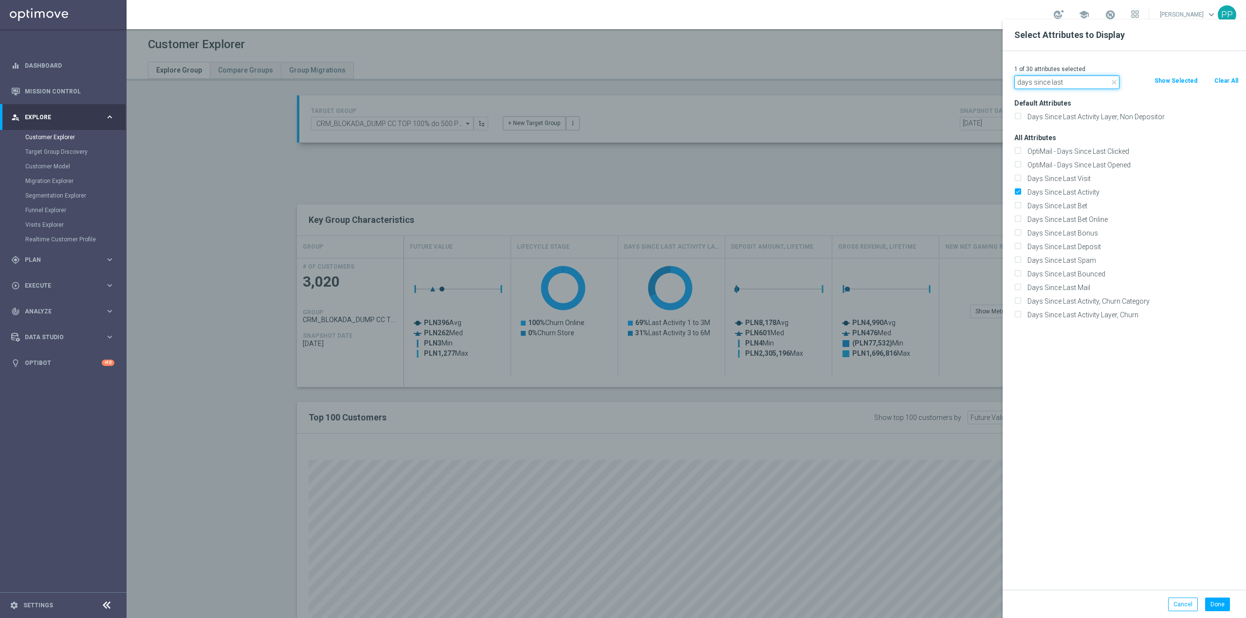
click at [1066, 86] on input "days since last" at bounding box center [1066, 82] width 105 height 14
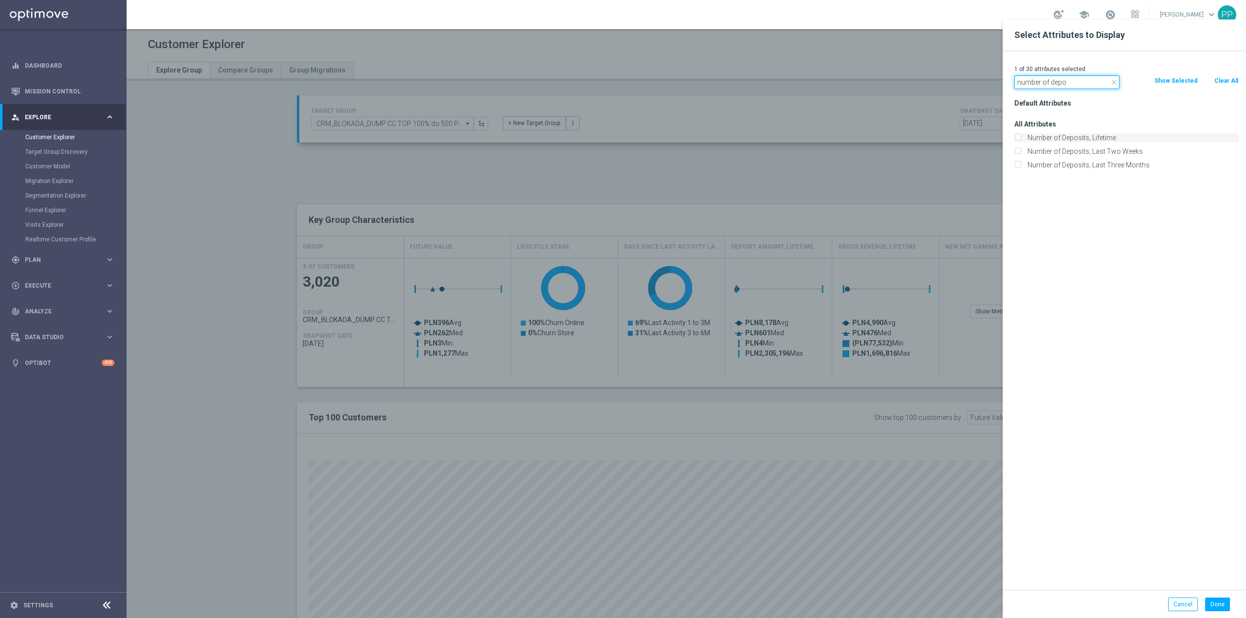
type input "number of depo"
click at [1077, 139] on label "Number of Deposits, Lifetime" at bounding box center [1131, 137] width 215 height 9
click at [1021, 139] on input "Number of Deposits, Lifetime" at bounding box center [1017, 139] width 6 height 6
checkbox input "true"
click at [1112, 83] on icon "close" at bounding box center [1114, 82] width 8 height 8
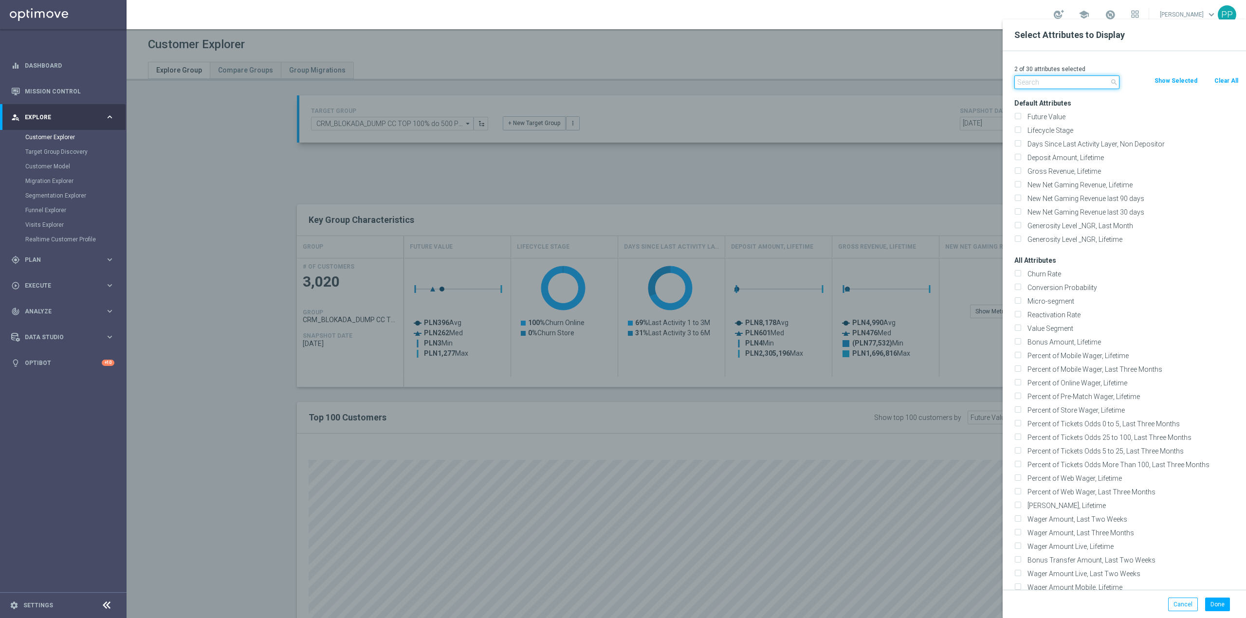
click at [1094, 84] on input "text" at bounding box center [1066, 82] width 105 height 14
click at [1223, 608] on button "Done" at bounding box center [1217, 605] width 25 height 14
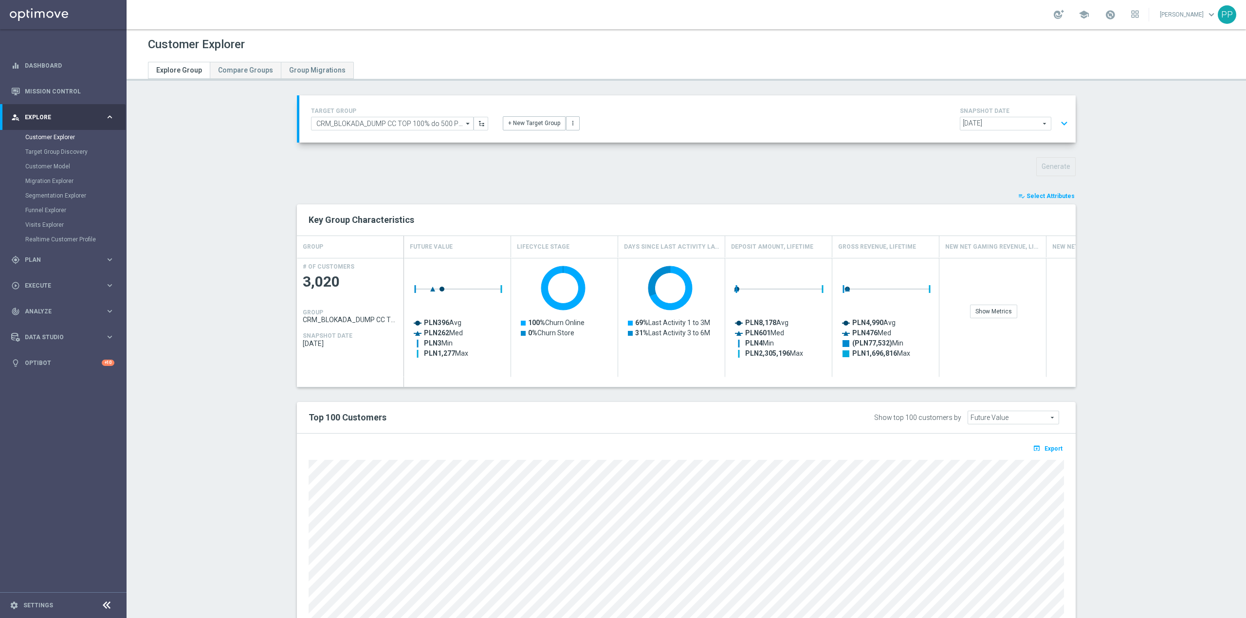
type input "Search"
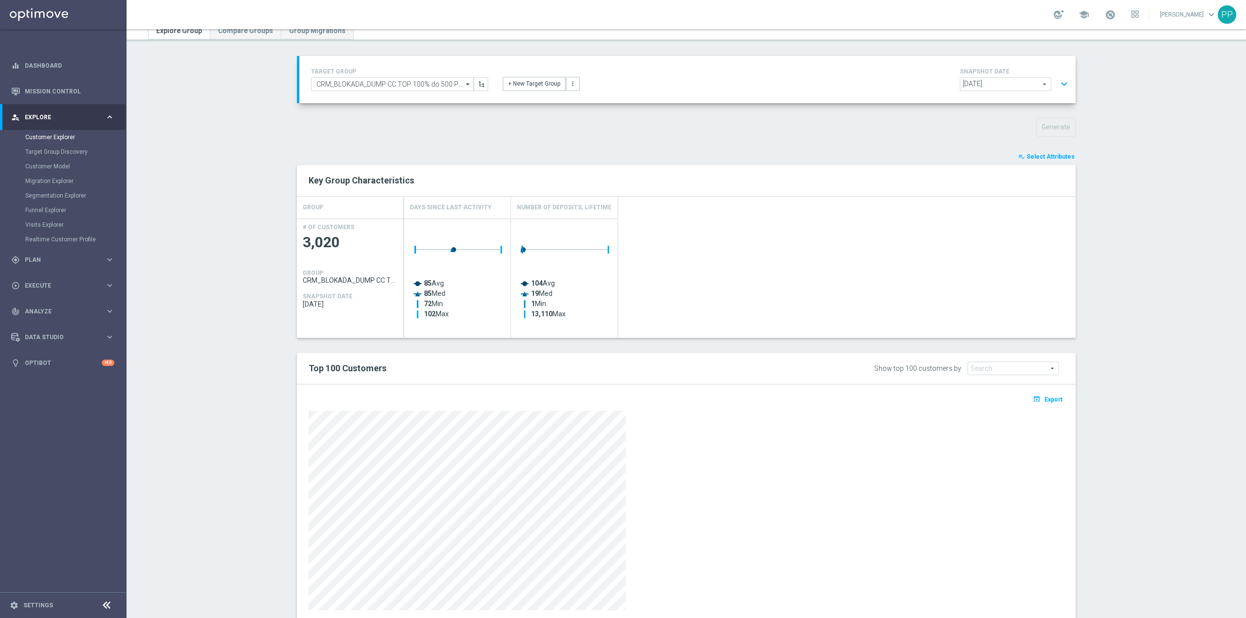
scroll to position [69, 0]
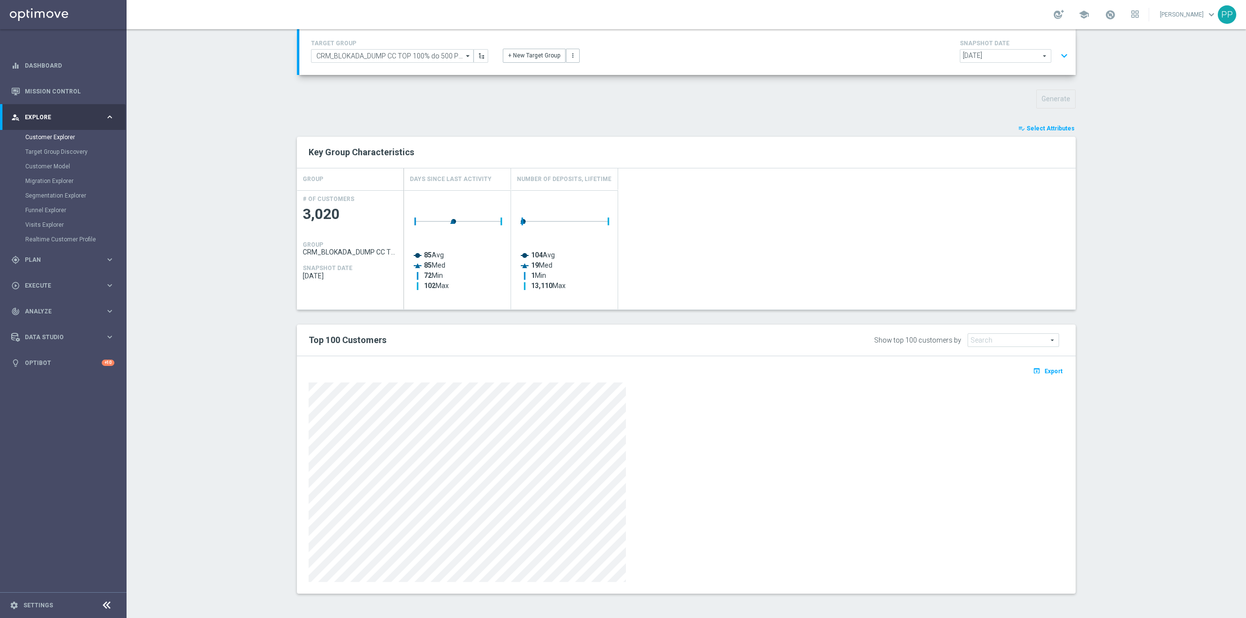
click at [1029, 127] on span "Select Attributes" at bounding box center [1050, 128] width 48 height 7
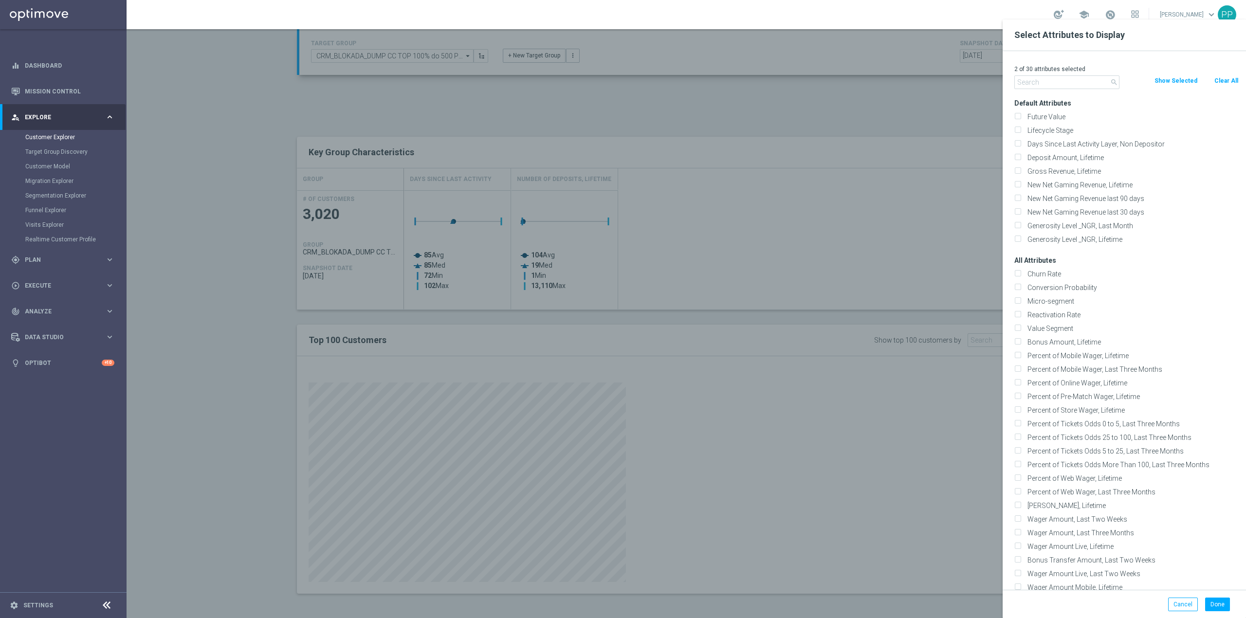
click at [1065, 86] on input "text" at bounding box center [1066, 82] width 105 height 14
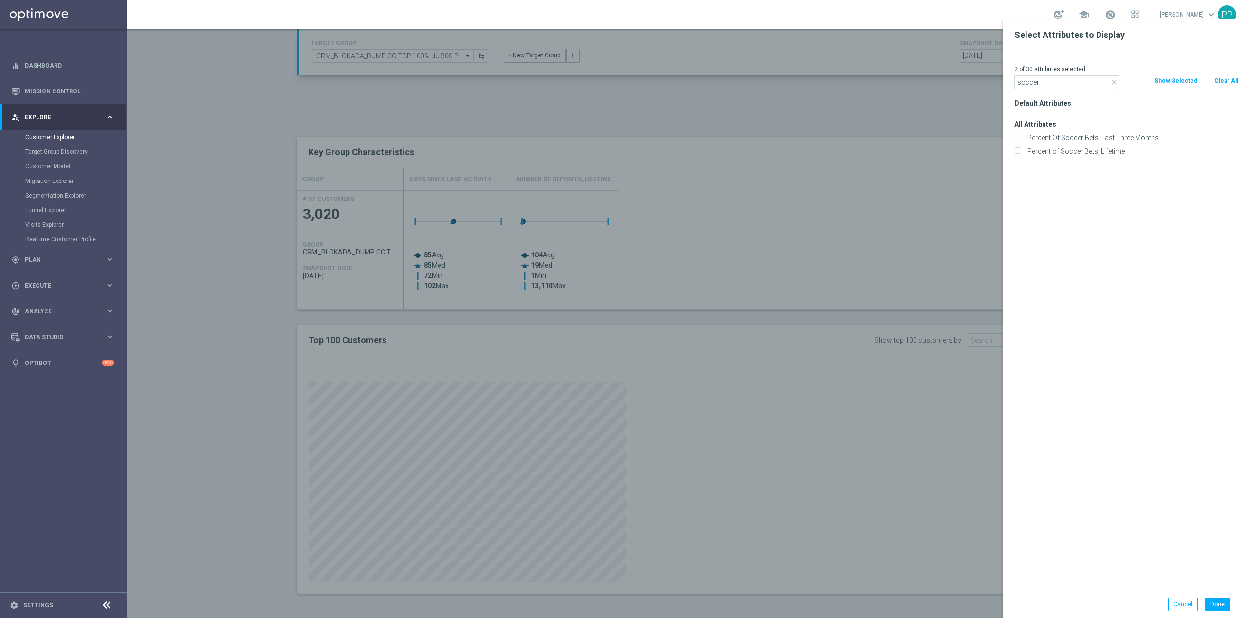
type input "soccer"
click at [936, 129] on div at bounding box center [750, 328] width 1246 height 618
click at [1192, 609] on button "Cancel" at bounding box center [1183, 605] width 30 height 14
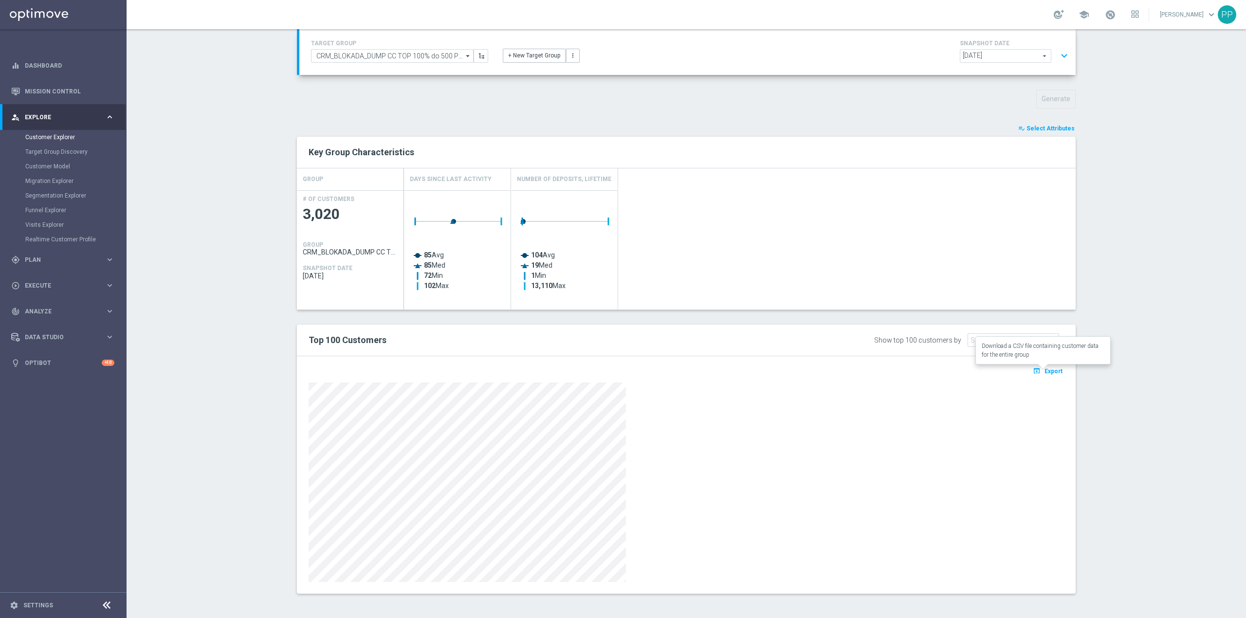
click at [1051, 368] on span "Export" at bounding box center [1053, 371] width 18 height 7
click at [1029, 128] on span "Select Attributes" at bounding box center [1050, 128] width 48 height 7
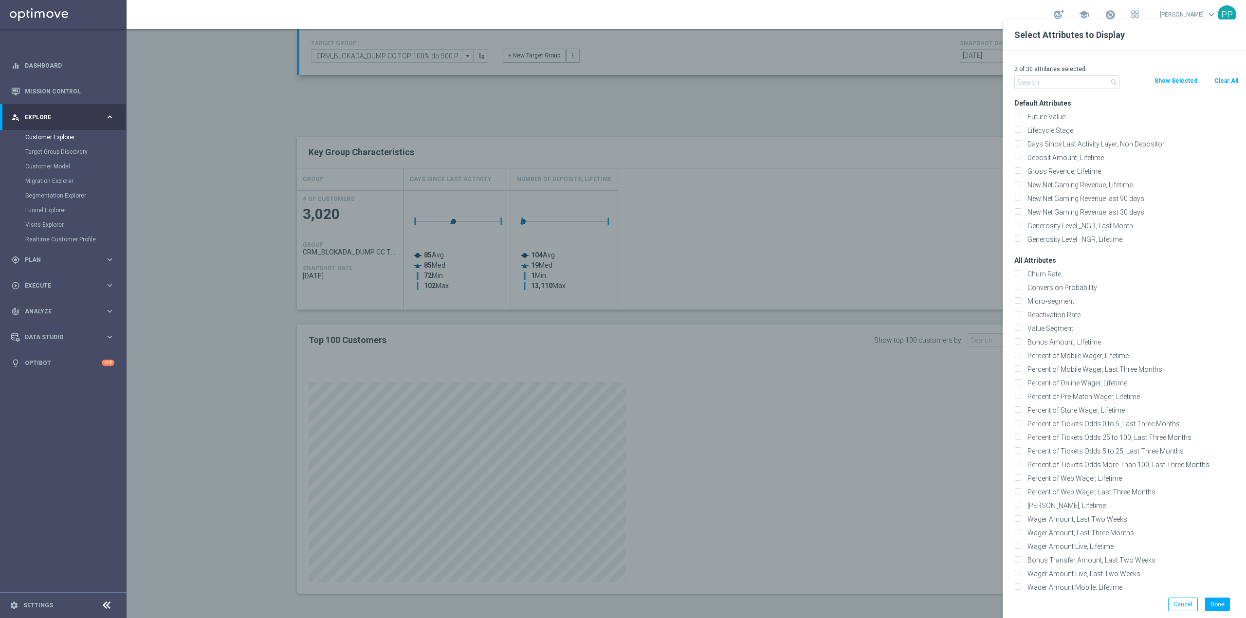
click at [1066, 86] on input "text" at bounding box center [1066, 82] width 105 height 14
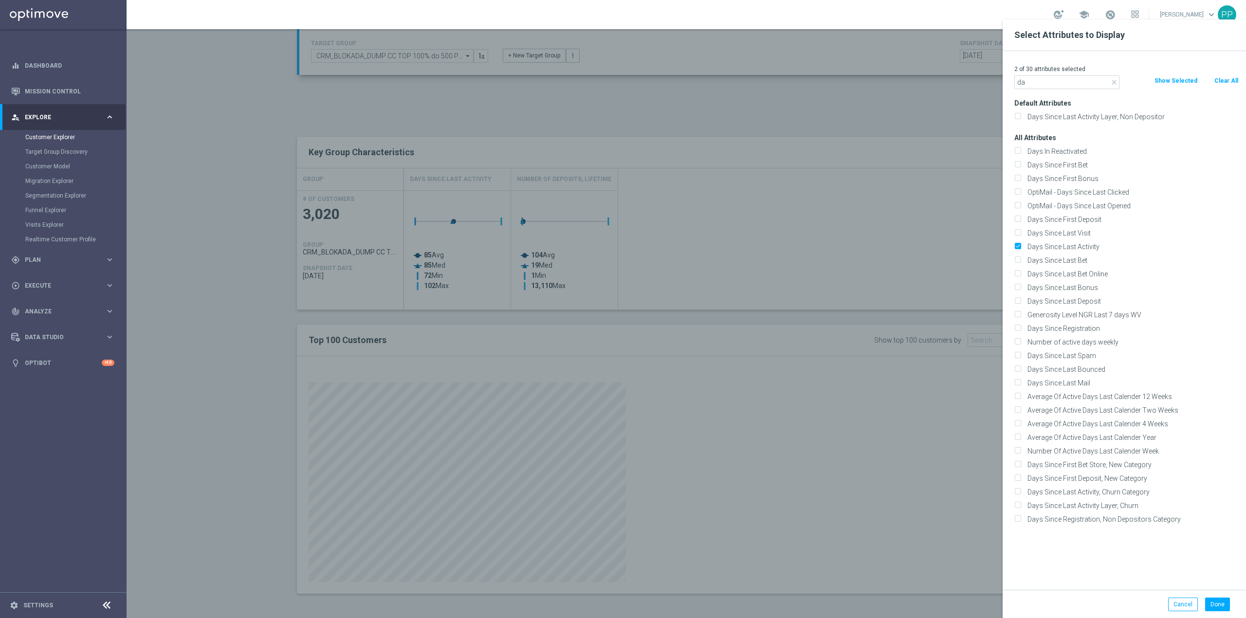
type input "d"
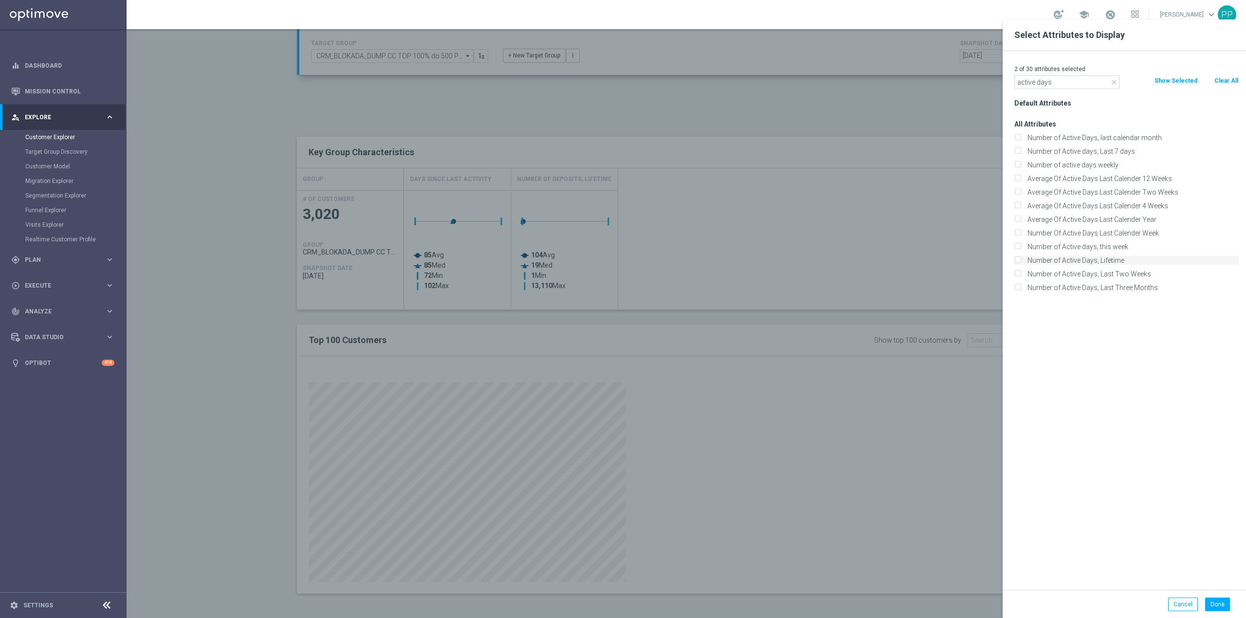
type input "active days"
click at [1132, 262] on label "Number of Active Days, Lifetime" at bounding box center [1131, 260] width 215 height 9
click at [1021, 262] on input "Number of Active Days, Lifetime" at bounding box center [1017, 261] width 6 height 6
checkbox input "true"
click at [1042, 85] on input "active days" at bounding box center [1066, 82] width 105 height 14
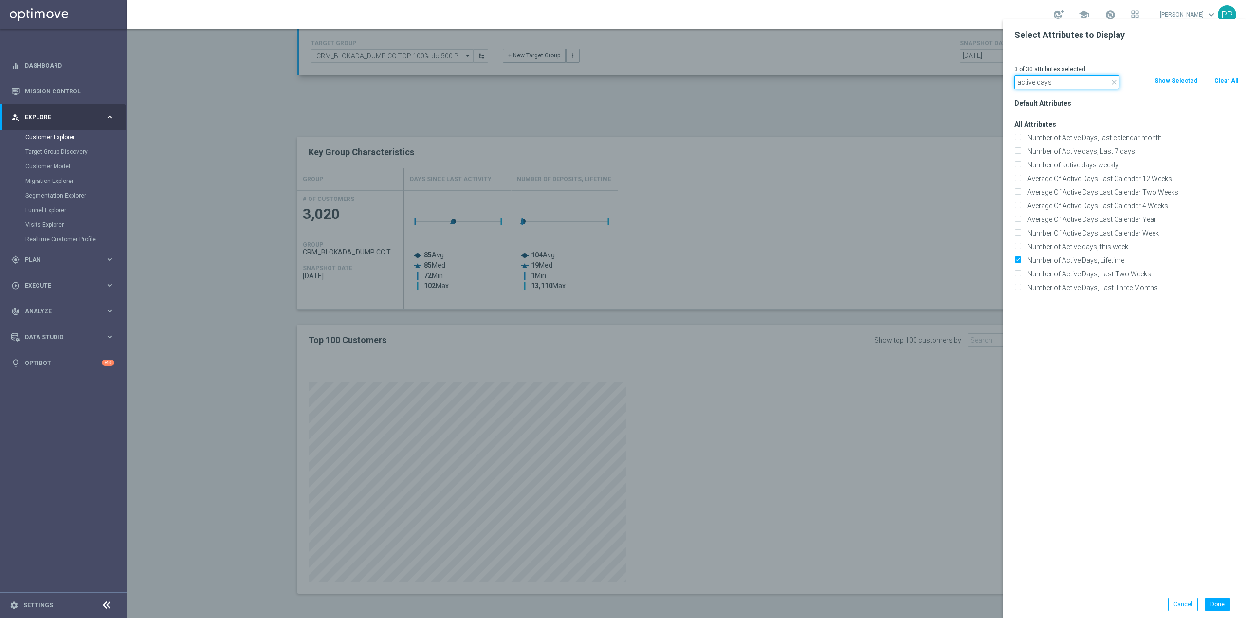
click at [1042, 85] on input "active days" at bounding box center [1066, 82] width 105 height 14
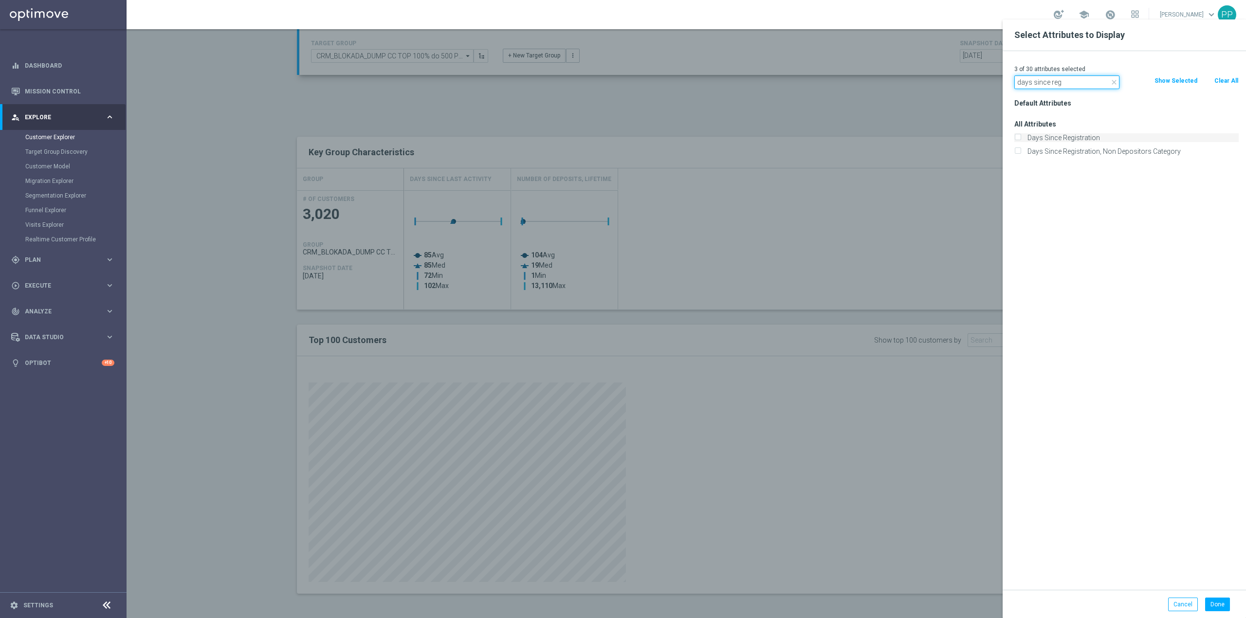
type input "days since reg"
click at [1018, 137] on input "Days Since Registration" at bounding box center [1017, 139] width 6 height 6
checkbox input "true"
click at [1128, 324] on div "Default Attributes All Attributes Days Since Registration Days Since Registrati…" at bounding box center [1126, 342] width 239 height 493
click at [1223, 610] on button "Done" at bounding box center [1217, 605] width 25 height 14
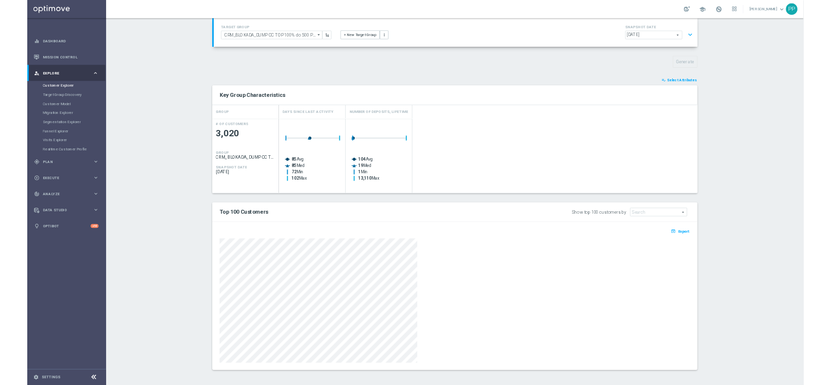
scroll to position [0, 0]
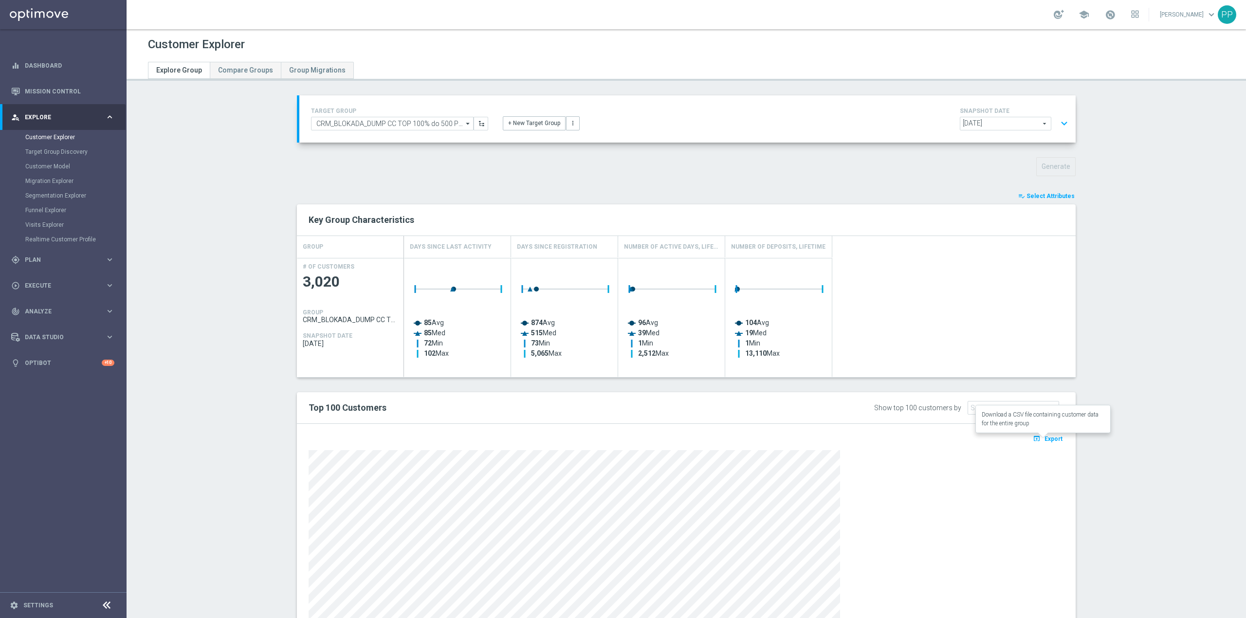
click at [1056, 439] on span "Export" at bounding box center [1053, 439] width 18 height 7
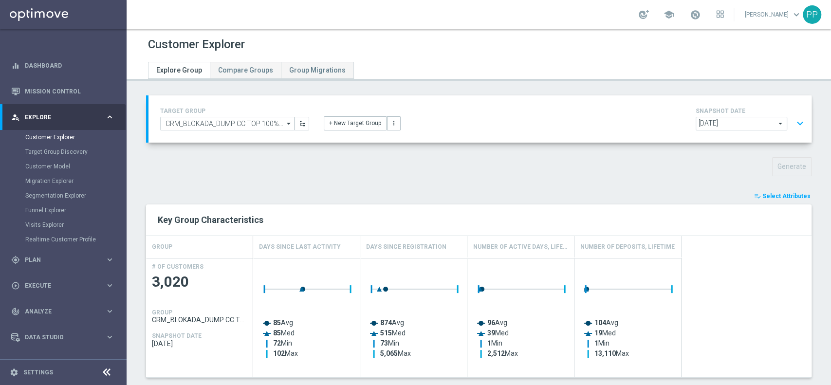
click at [179, 173] on div "Generate" at bounding box center [479, 166] width 680 height 19
click at [542, 133] on div "TARGET GROUP CRM_BLOKADA_DUMP CC TOP 100% do 500 PLN_140825 CRM_BLOKADA_DUMP CC…" at bounding box center [479, 118] width 663 height 47
click at [174, 167] on div "Generate" at bounding box center [479, 166] width 680 height 19
click at [518, 165] on div "Generate" at bounding box center [479, 166] width 680 height 19
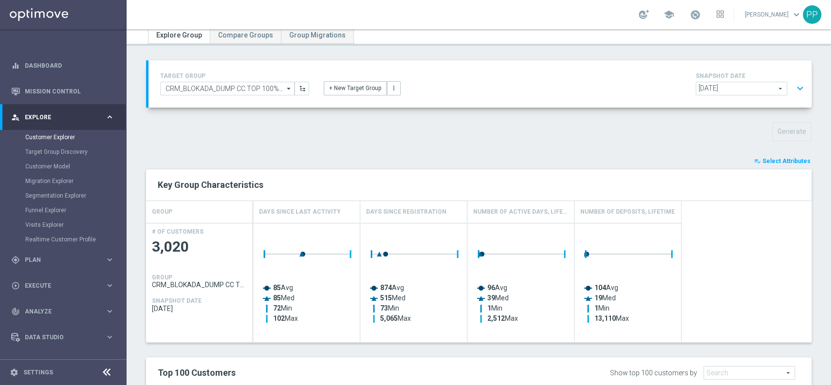
scroll to position [65, 0]
